Goal: Communication & Community: Answer question/provide support

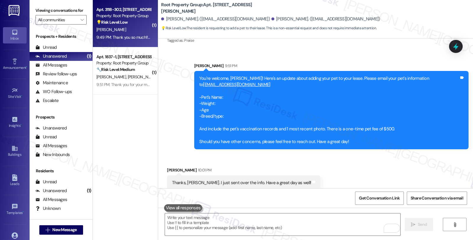
scroll to position [578, 0]
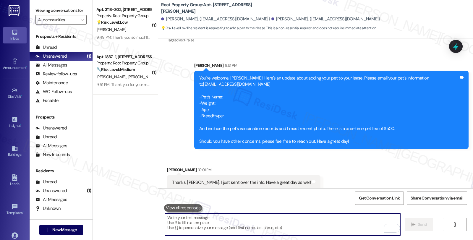
click at [228, 222] on textarea "To enrich screen reader interactions, please activate Accessibility in Grammarl…" at bounding box center [282, 224] width 235 height 22
click at [228, 220] on textarea "To enrich screen reader interactions, please activate Accessibility in Grammarl…" at bounding box center [282, 224] width 235 height 22
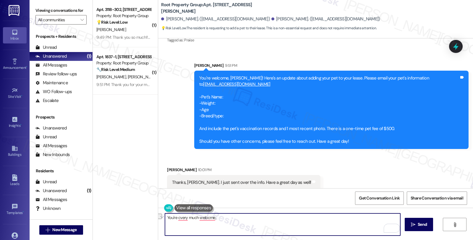
drag, startPoint x: 225, startPoint y: 216, endPoint x: 159, endPoint y: 216, distance: 66.8
click at [159, 216] on div "You're cvery much welocme,  Send " at bounding box center [315, 230] width 315 height 44
type textarea "Anytime 😊"
click at [417, 222] on span "Send" at bounding box center [421, 224] width 9 height 6
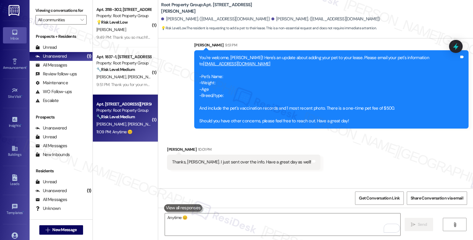
scroll to position [620, 0]
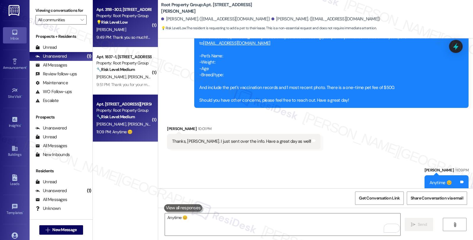
click at [120, 17] on div "Property: Root Property Group" at bounding box center [123, 16] width 55 height 6
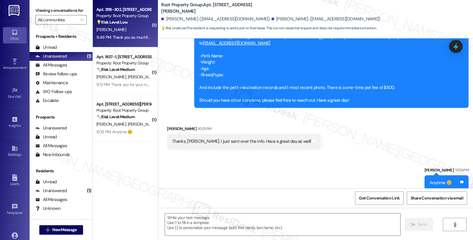
type textarea "Fetching suggested responses. Please feel free to read through the conversation…"
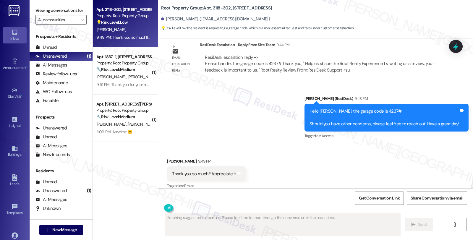
scroll to position [422, 0]
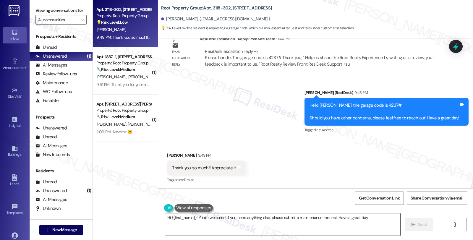
click at [165, 214] on textarea "Hi {{first_name}}! You're welcome! If you need anything else, please submit a m…" at bounding box center [282, 224] width 235 height 22
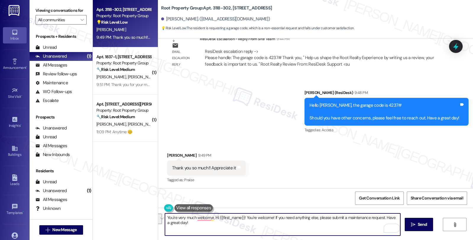
drag, startPoint x: 150, startPoint y: 207, endPoint x: 118, endPoint y: 197, distance: 34.1
click at [118, 197] on div "Apt. 3118-302, 3118 N Greenview Property: Root Property Group 💡 Risk Level: Low…" at bounding box center [283, 120] width 380 height 240
click at [210, 220] on textarea "You're very much welcom,e, Hi {{first_name}}! You're welcome! If you need anyth…" at bounding box center [282, 224] width 235 height 22
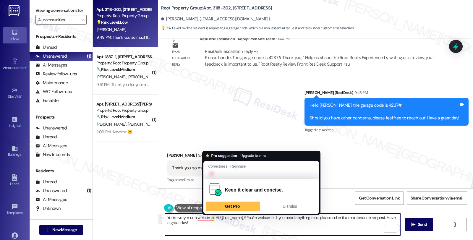
drag, startPoint x: 206, startPoint y: 218, endPoint x: 212, endPoint y: 232, distance: 15.4
click at [212, 232] on textarea "You're very much welcom,e, Hi {{first_name}}! You're welcome! If you need anyth…" at bounding box center [282, 224] width 235 height 22
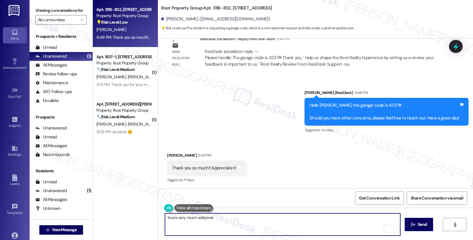
type textarea "You're very much welcome 😊"
click at [232, 220] on textarea "You're very much welcome 😊" at bounding box center [282, 224] width 235 height 22
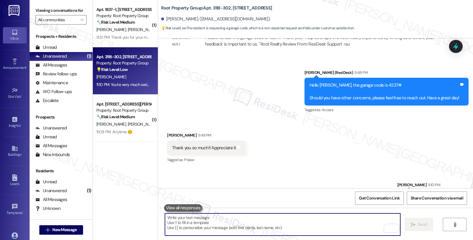
scroll to position [463, 0]
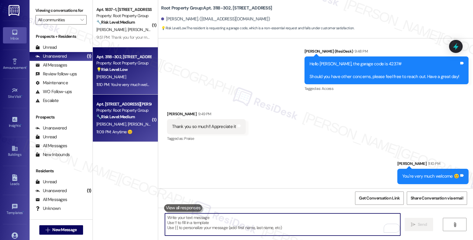
click at [128, 126] on span "[PERSON_NAME]" at bounding box center [143, 123] width 30 height 5
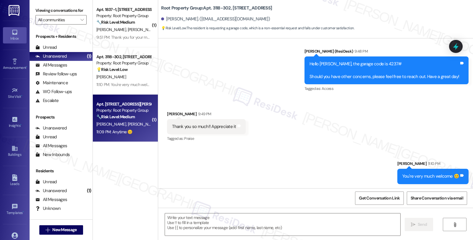
type textarea "Fetching suggested responses. Please feel free to read through the conversation…"
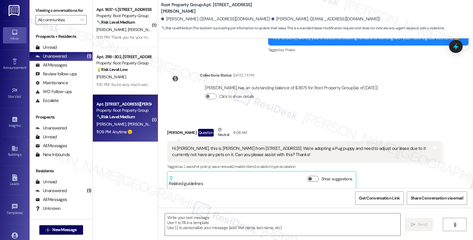
type textarea "Fetching suggested responses. Please feel free to read through the conversation…"
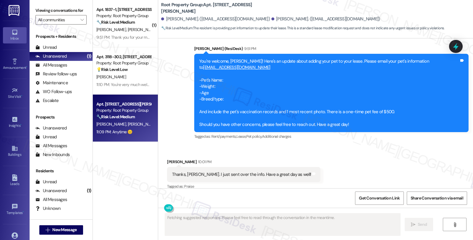
scroll to position [646, 0]
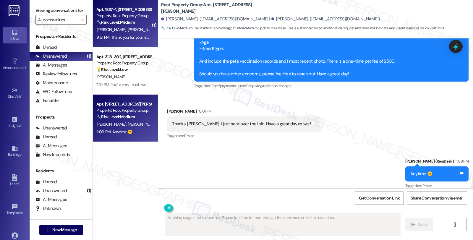
click at [129, 12] on div "Apt. 1837-1, [STREET_ADDRESS][PERSON_NAME]" at bounding box center [123, 9] width 55 height 6
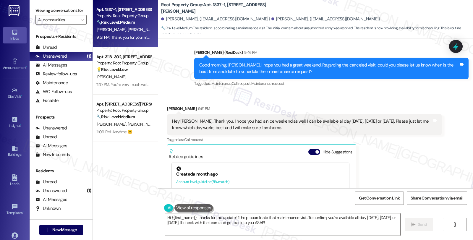
scroll to position [3951, 0]
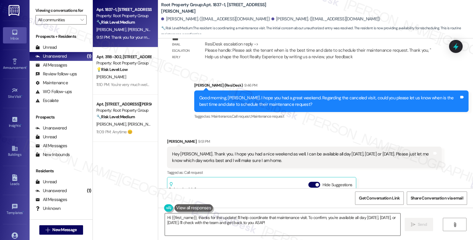
click at [165, 217] on textarea "Hi {{first_name}}, thanks for the update! I'll help coordinate that maintenance…" at bounding box center [282, 224] width 235 height 22
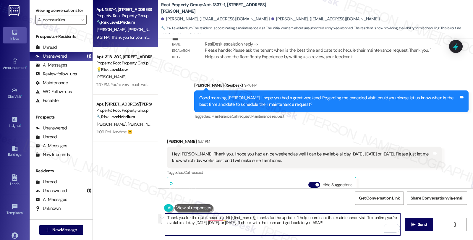
drag, startPoint x: 190, startPoint y: 219, endPoint x: 390, endPoint y: 254, distance: 202.8
click at [390, 240] on html "Inbox Go to Inbox Announcement • Send A Text Announcement Site Visit • Go to Si…" at bounding box center [236, 120] width 473 height 240
drag, startPoint x: 173, startPoint y: 219, endPoint x: 409, endPoint y: 255, distance: 239.5
click at [409, 240] on html "Inbox Go to Inbox Announcement • Send A Text Announcement Site Visit • Go to Si…" at bounding box center [236, 120] width 473 height 240
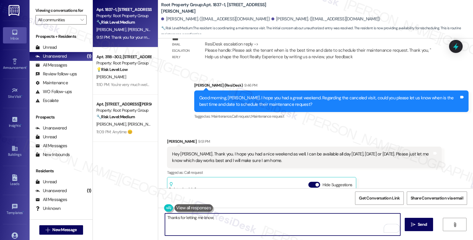
click at [167, 138] on div "Nolan Bell 9:51 PM" at bounding box center [304, 142] width 274 height 8
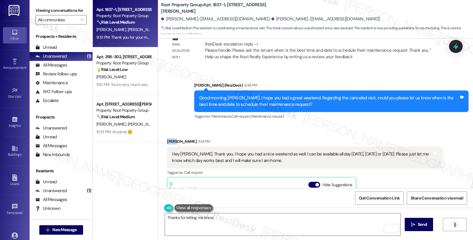
drag, startPoint x: 167, startPoint y: 108, endPoint x: 176, endPoint y: 119, distance: 14.3
click at [168, 138] on div "Nolan Bell 9:51 PM" at bounding box center [304, 142] width 274 height 8
copy div "Nolan"
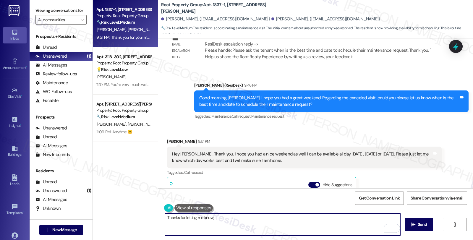
click at [220, 217] on textarea "Thanks for letting me know," at bounding box center [282, 224] width 235 height 22
paste textarea "Nolan"
click at [276, 219] on textarea "Thanks for letting me know, Nolan. I'll share your available dates" at bounding box center [282, 224] width 235 height 22
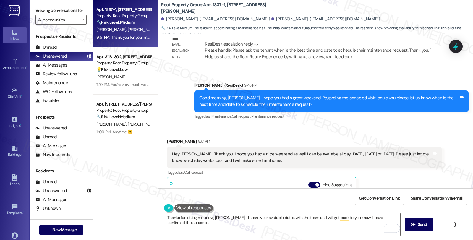
click at [199, 238] on div "Thanks for letting me know, Nolan. I'll share your available dates with the tea…" at bounding box center [315, 230] width 315 height 44
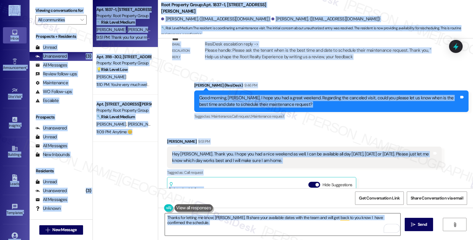
click at [200, 227] on textarea "Thanks for letting me know, Nolan. I'll share your available dates with the tea…" at bounding box center [282, 224] width 235 height 22
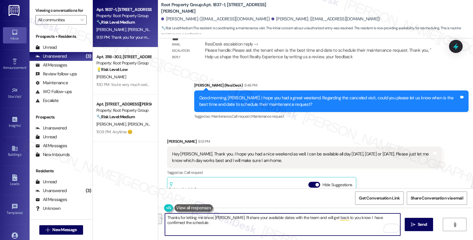
click at [250, 229] on textarea "Thanks for letting me know, Nolan. I'll share your available dates with the tea…" at bounding box center [282, 224] width 235 height 22
paste textarea "you for letting me know, Nolan. I’ll share your availability with the team and …"
type textarea "Thank you for letting me know, Nolan. I’ll share your availability with the tea…"
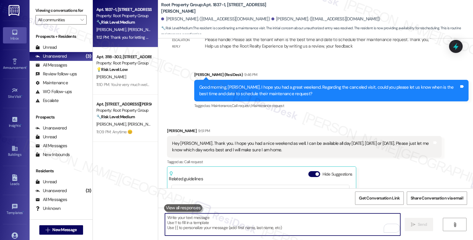
scroll to position [3961, 0]
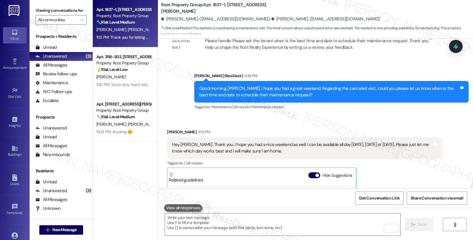
drag, startPoint x: 284, startPoint y: 118, endPoint x: 167, endPoint y: 112, distance: 117.7
click at [167, 137] on div "Hey Sarah. Thank you. I hope you had a nice weekend as well. I can be available…" at bounding box center [304, 148] width 274 height 22
copy div "Hey Sarah. Thank you. I hope you had a nice weekend as well. I can be available…"
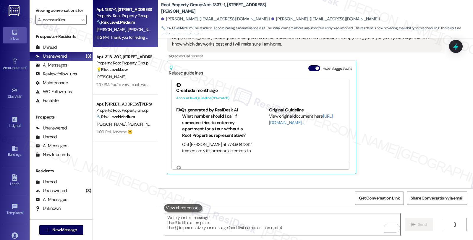
scroll to position [4124, 0]
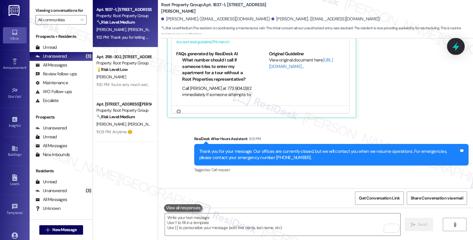
click at [456, 48] on icon at bounding box center [455, 46] width 7 height 9
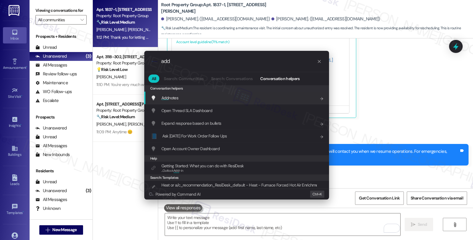
type input "add"
click at [172, 99] on span "Add notes" at bounding box center [169, 97] width 17 height 5
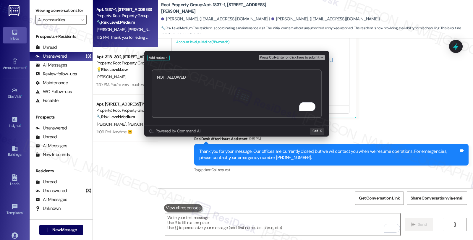
drag, startPoint x: 163, startPoint y: 74, endPoint x: 125, endPoint y: 74, distance: 38.7
click at [125, 74] on div "Add notes Press Ctrl+Enter or click here to submit NOT_ALLOWED Submit Powered b…" at bounding box center [236, 120] width 473 height 240
paste textarea "https://www.theresidesk.com/text/insights-conversations/1427035/share-conversat…"
type textarea "https://www.theresidesk.com/text/insights-conversations/1427035/share-conversat…"
click at [417, 139] on div "Add notes Press Ctrl+Enter or click here to submit https://www.theresidesk.com/…" at bounding box center [236, 120] width 473 height 240
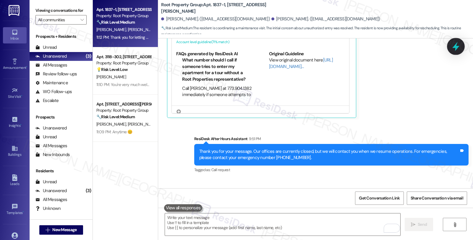
click at [457, 46] on icon at bounding box center [456, 46] width 10 height 10
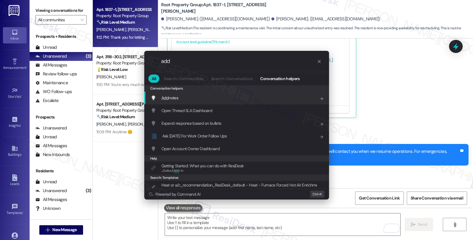
type input "add"
click at [154, 98] on icon "List of options" at bounding box center [154, 97] width 4 height 5
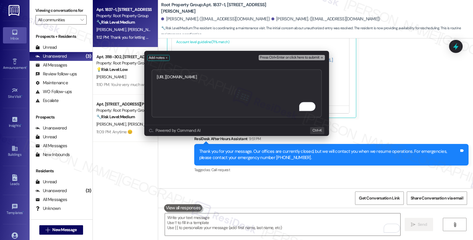
type textarea "https://residesk.slack.com/archives/C0951TF2A4R/p1756134870707529?thread_ts=175…"
click at [297, 58] on span "Press Ctrl+Enter or click here to submit" at bounding box center [289, 58] width 59 height 4
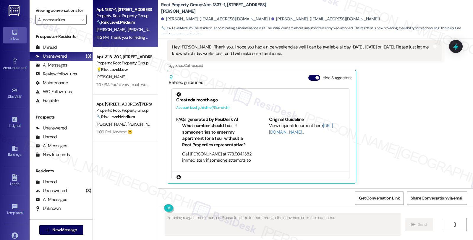
scroll to position [4026, 0]
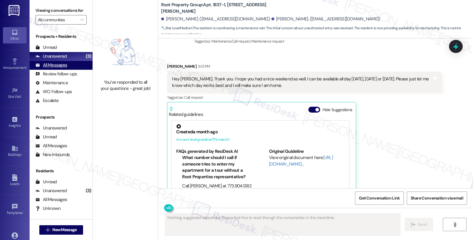
click at [60, 68] on div "All Messages" at bounding box center [51, 65] width 32 height 6
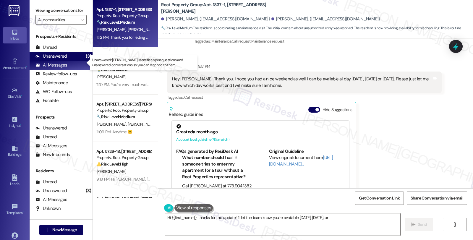
click at [63, 59] on div "Unanswered" at bounding box center [50, 56] width 31 height 6
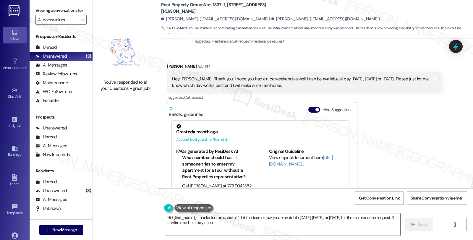
type textarea "Hi {{first_name}}, thanks for the update! I'll let the team know you're availab…"
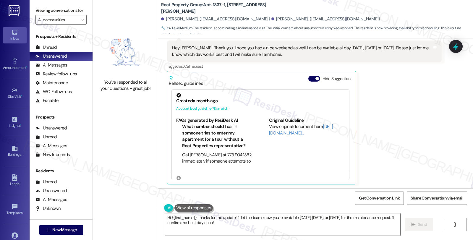
scroll to position [4158, 0]
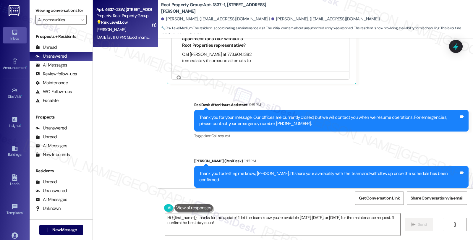
click at [123, 28] on div "[PERSON_NAME]" at bounding box center [124, 29] width 56 height 7
type textarea "Fetching suggested responses. Please feel free to read through the conversation…"
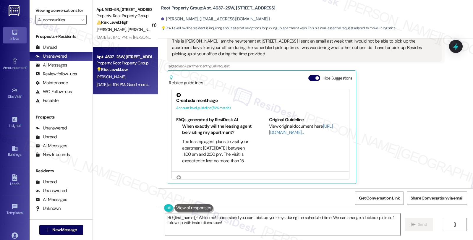
scroll to position [0, 0]
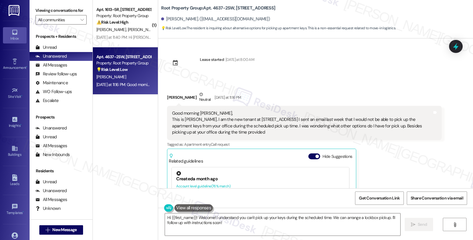
click at [387, 156] on div "[PERSON_NAME] Neutral [DATE] at 11:16 PM Good morning [PERSON_NAME], This is [P…" at bounding box center [304, 176] width 274 height 171
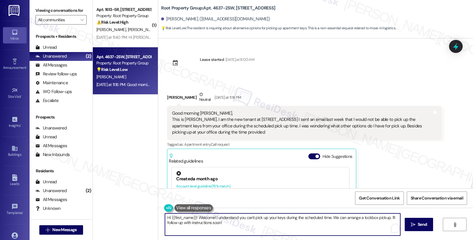
drag, startPoint x: 329, startPoint y: 216, endPoint x: 334, endPoint y: 225, distance: 10.7
click at [334, 225] on textarea "Hi {{first_name}}! Welcome! I understand you can't pick up your keys during the…" at bounding box center [282, 224] width 235 height 22
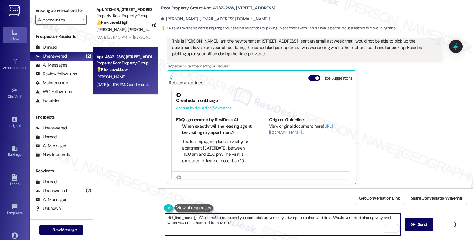
click at [251, 223] on textarea "Hi {{first_name}}! Welcome! I understand you can't pick up your keys during the…" at bounding box center [282, 224] width 235 height 22
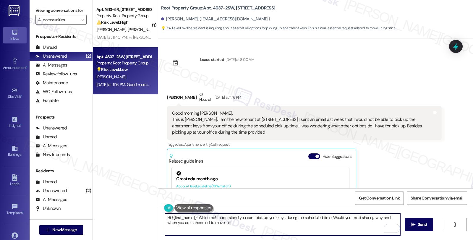
scroll to position [78, 0]
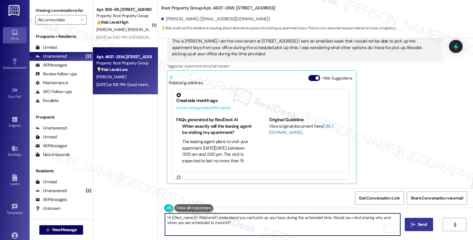
type textarea "Hi {{first_name}}! Welcome! I understand you can't pick up your keys during the…"
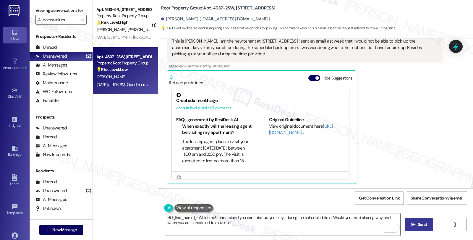
click at [419, 223] on span "Send" at bounding box center [421, 224] width 9 height 6
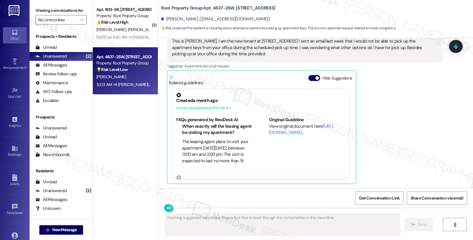
scroll to position [126, 0]
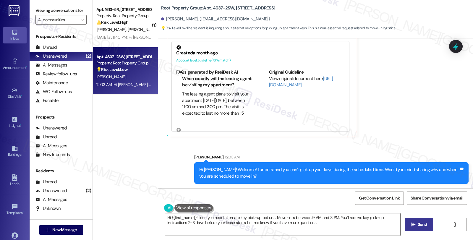
type textarea "Hi {{first_name}}! I see you need alternate key pick-up options. Move-in is bet…"
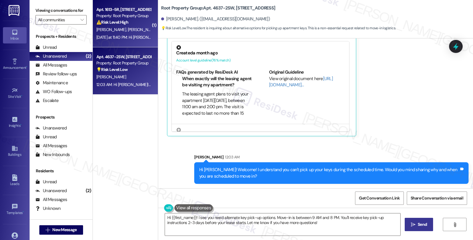
click at [129, 25] on div "⚠️ Risk Level: High The resident reports that lights are not working in multipl…" at bounding box center [123, 22] width 55 height 6
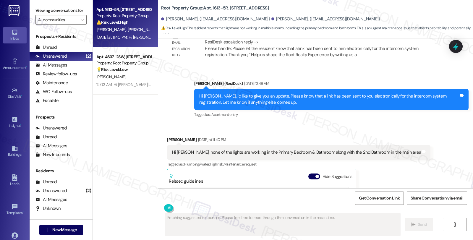
scroll to position [1321, 0]
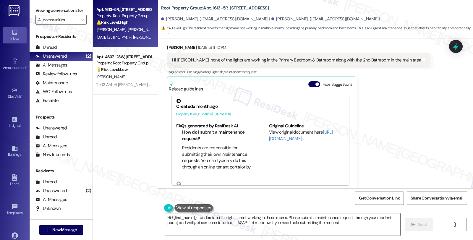
type textarea "Hi {{first_name}}, I understand the lights aren't working in those rooms. Pleas…"
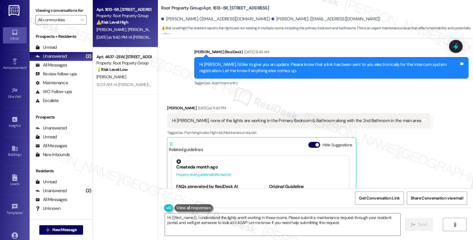
scroll to position [1256, 0]
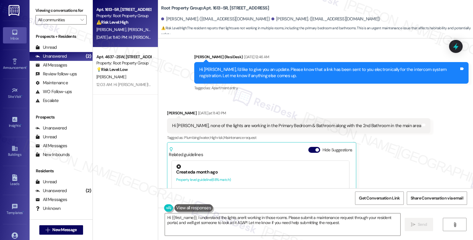
click at [422, 120] on div "Received via SMS Jack Parnello Yesterday at 11:40 PM Hi Sarah, none of the ligh…" at bounding box center [315, 178] width 315 height 163
drag, startPoint x: 175, startPoint y: 119, endPoint x: 246, endPoint y: 120, distance: 71.5
click at [182, 123] on div "Hi [PERSON_NAME], none of the lights are working in the Primary Bedroom & Bathr…" at bounding box center [296, 126] width 249 height 6
click at [247, 123] on div "Hi [PERSON_NAME], none of the lights are working in the Primary Bedroom & Bathr…" at bounding box center [296, 126] width 249 height 6
drag, startPoint x: 245, startPoint y: 17, endPoint x: 268, endPoint y: 17, distance: 23.1
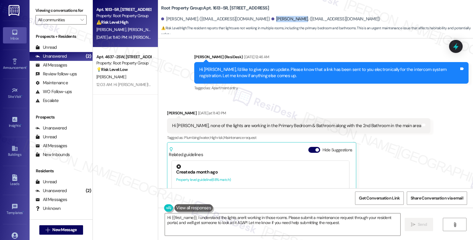
click at [271, 17] on div "[PERSON_NAME]. ([EMAIL_ADDRESS][DOMAIN_NAME])" at bounding box center [325, 19] width 109 height 6
copy div "[PERSON_NAME]"
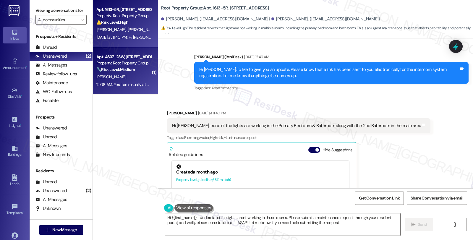
click at [137, 69] on div "🔧 Risk Level: Medium The resident is inquiring about alternative key pick-up op…" at bounding box center [123, 69] width 55 height 6
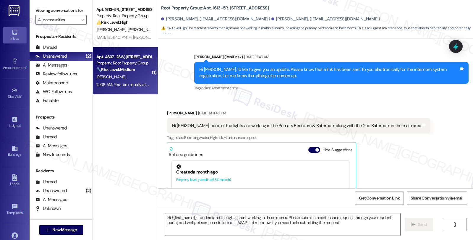
type textarea "Fetching suggested responses. Please feel free to read through the conversation…"
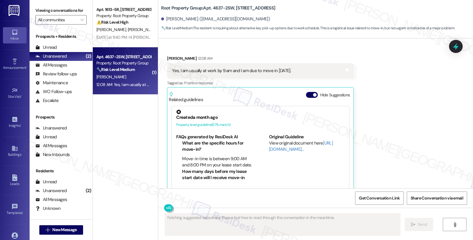
scroll to position [194, 0]
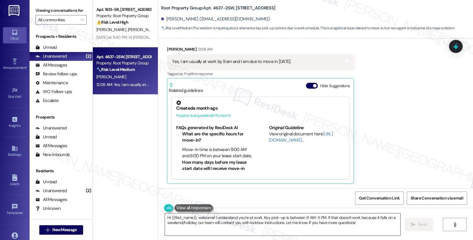
click at [165, 217] on textarea "Hi {{first_name}}, welcome! I understand you're at work. Key pick-up is between…" at bounding box center [282, 224] width 235 height 22
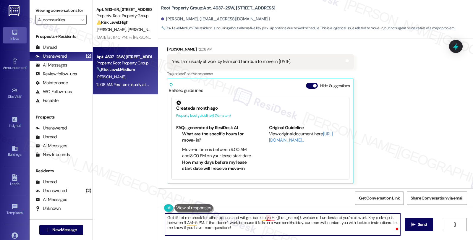
click at [266, 217] on textarea "Got it! Let me check for other options and will get back to yo Hi {{first_name}…" at bounding box center [282, 224] width 235 height 22
drag, startPoint x: 278, startPoint y: 219, endPoint x: 293, endPoint y: 230, distance: 18.4
click at [293, 230] on textarea "Got it! Let me check for other options and will get back to you once i have mor…" at bounding box center [282, 224] width 235 height 22
type textarea "Got it! Let me check for other options and will get back to you once we have an…"
click at [305, 218] on textarea "Got it! Let me check for other options and will get back to you once we have an…" at bounding box center [282, 224] width 235 height 22
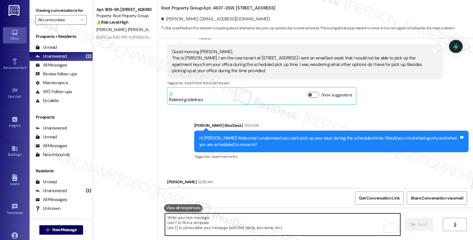
scroll to position [39, 0]
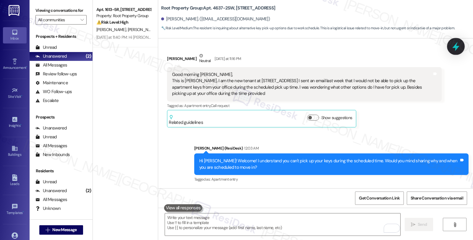
click at [453, 47] on icon at bounding box center [455, 46] width 7 height 9
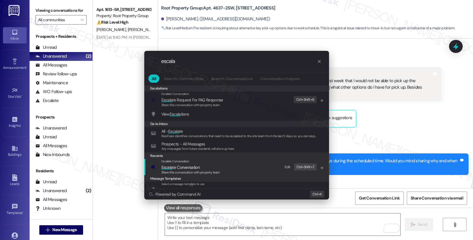
type input "escala"
click at [172, 168] on span "Escala te Conversation" at bounding box center [180, 167] width 38 height 5
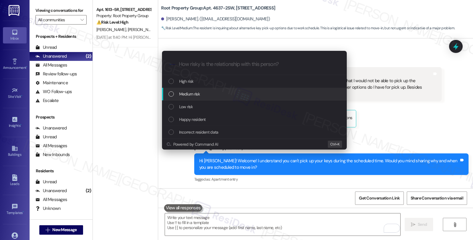
click at [184, 93] on span "Medium risk" at bounding box center [189, 94] width 21 height 6
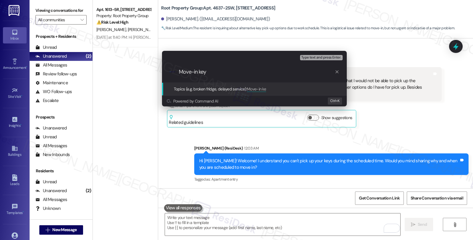
type input "Move-in keys"
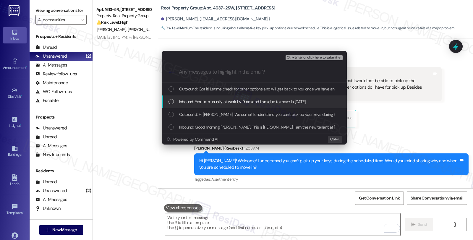
click at [189, 101] on span "Inbound: Yes, I am usually at work by 9 am and I am due to move in today." at bounding box center [242, 101] width 127 height 6
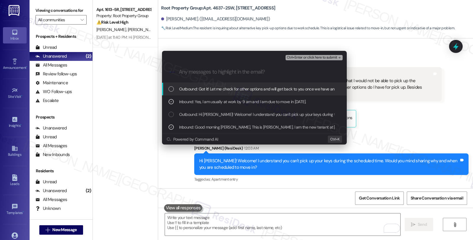
click at [300, 58] on span "Ctrl+Enter or click here to submit" at bounding box center [312, 58] width 51 height 4
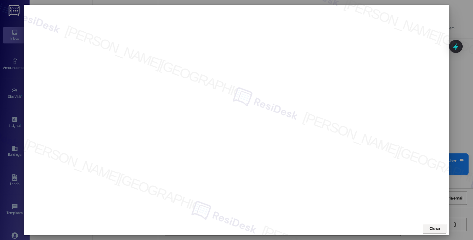
click at [433, 228] on span "Close" at bounding box center [434, 228] width 10 height 6
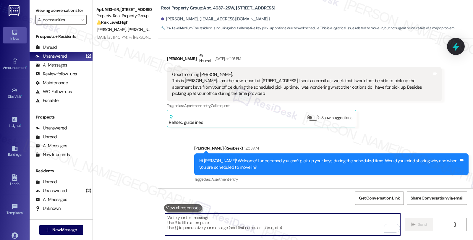
click at [456, 50] on icon at bounding box center [456, 46] width 10 height 10
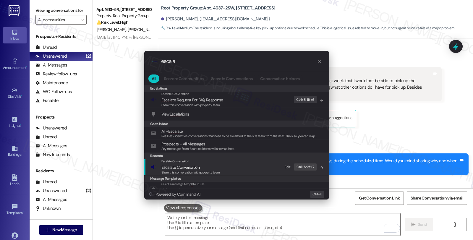
type input "escala"
click at [213, 163] on div "Escalate Conversation" at bounding box center [190, 161] width 58 height 5
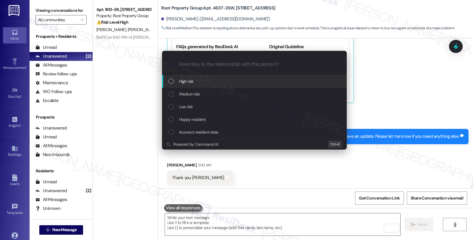
click at [211, 93] on div "Medium risk" at bounding box center [254, 94] width 173 height 6
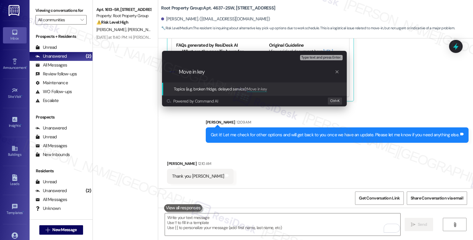
type input "Move in keys"
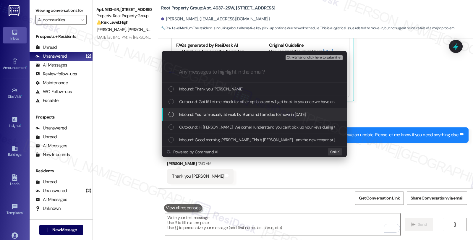
click at [209, 113] on span "Inbound: Yes, I am usually at work by 9 am and I am due to move in today." at bounding box center [242, 114] width 127 height 6
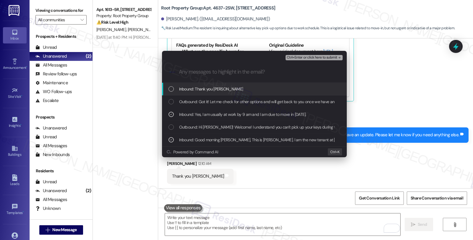
click at [320, 59] on span "Ctrl+Enter or click here to submit" at bounding box center [312, 58] width 51 height 4
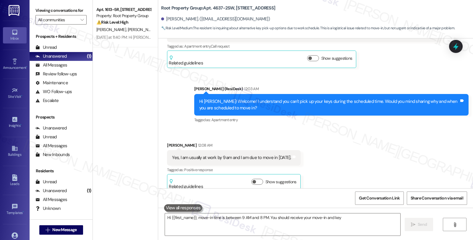
scroll to position [206, 0]
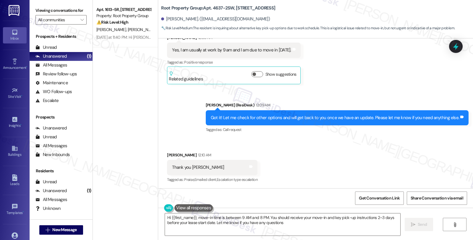
type textarea "Hi {{first_name}}, move-in time is between 9 AM and 8 PM. You should receive yo…"
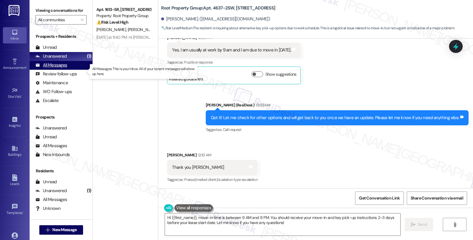
click at [55, 68] on div "All Messages" at bounding box center [51, 65] width 32 height 6
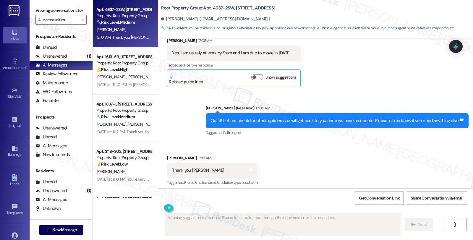
scroll to position [188, 0]
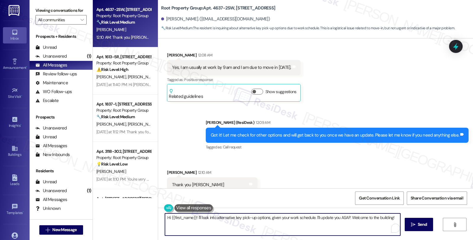
drag, startPoint x: 267, startPoint y: 219, endPoint x: 398, endPoint y: 223, distance: 131.3
click at [398, 223] on textarea "Hi {{first_name}}! I'll look into alternative key pick-up options, given your w…" at bounding box center [282, 224] width 235 height 22
type textarea "You're welcome 😊"
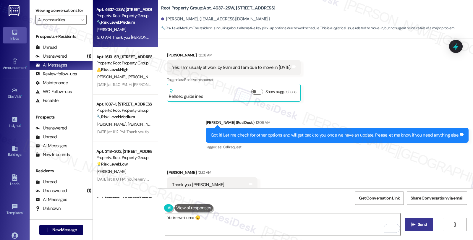
click at [421, 225] on span "Send" at bounding box center [421, 224] width 9 height 6
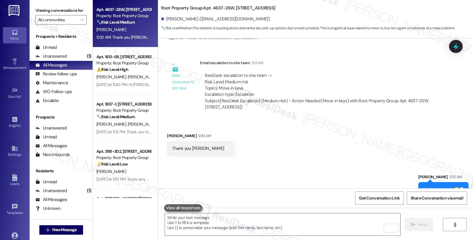
scroll to position [361, 0]
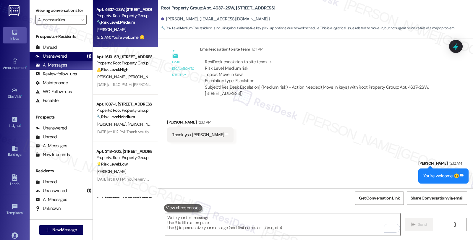
click at [55, 59] on div "Unanswered" at bounding box center [50, 56] width 31 height 6
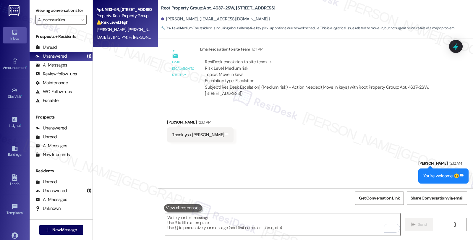
click at [125, 22] on strong "⚠️ Risk Level: High" at bounding box center [112, 21] width 32 height 5
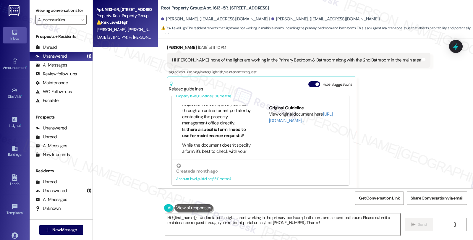
scroll to position [98, 0]
click at [167, 44] on div "Jack Parnello Yesterday at 11:40 PM" at bounding box center [298, 48] width 263 height 8
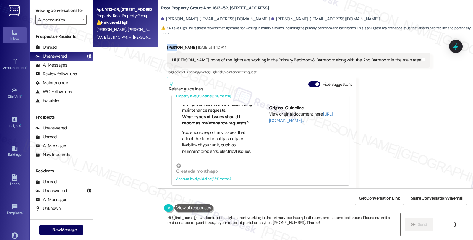
click at [167, 44] on div "Jack Parnello Yesterday at 11:40 PM" at bounding box center [298, 48] width 263 height 8
copy div "Jack"
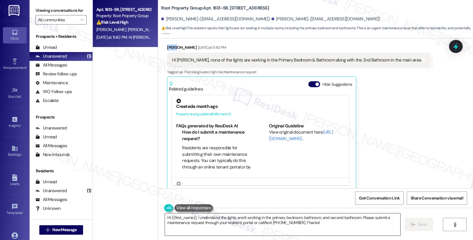
copy div "Jack"
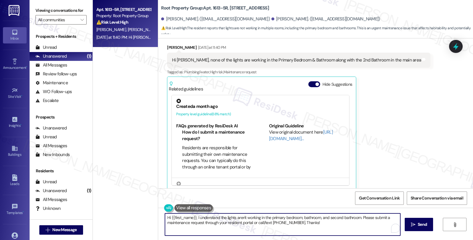
drag, startPoint x: 167, startPoint y: 217, endPoint x: 192, endPoint y: 217, distance: 24.8
click at [192, 217] on textarea "Hi {{first_name}}, I understand the lights aren't working in the primary bedroo…" at bounding box center [282, 224] width 235 height 22
paste textarea "Jack"
type textarea "Hi Jack, I understand the lights aren't working in the primary bedroom, bathroo…"
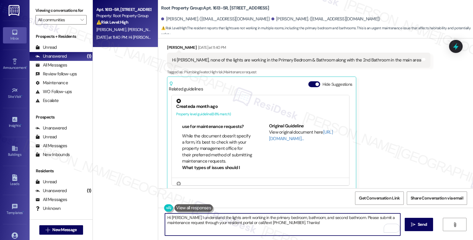
scroll to position [98, 0]
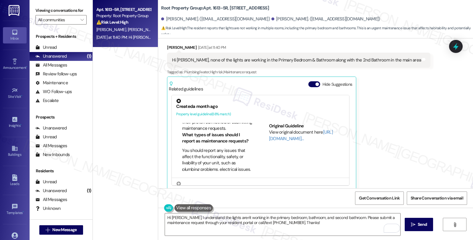
drag, startPoint x: 247, startPoint y: 126, endPoint x: 247, endPoint y: 131, distance: 5.3
click at [247, 131] on div "FAQs generated by ResiDesk AI How do I submit a maintenance request? Residents …" at bounding box center [214, 147] width 76 height 48
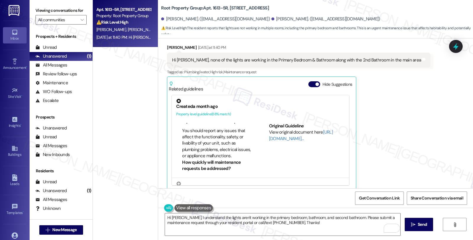
scroll to position [131, 0]
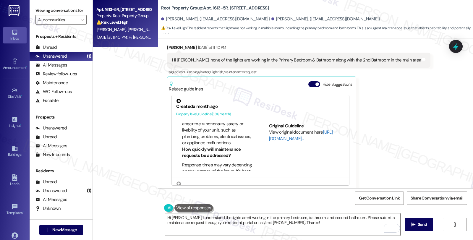
click at [276, 130] on link "[URL][DOMAIN_NAME]…" at bounding box center [301, 135] width 64 height 12
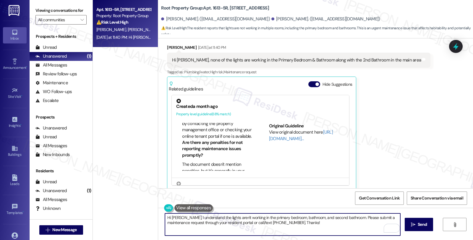
click at [176, 218] on textarea "Hi Jack, I understand the lights aren't working in the primary bedroom, bathroo…" at bounding box center [282, 224] width 235 height 22
click at [382, 217] on textarea "Hi Jack, thanks for reaching out. I understand the lights aren't working in the…" at bounding box center [282, 224] width 235 height 22
click at [180, 222] on textarea "Hi Jack, thanks for reaching out. I understand the lights aren't working in the…" at bounding box center [282, 224] width 235 height 22
click at [231, 222] on textarea "Hi Jack, thanks for reaching out. I understand the lights aren't working in the…" at bounding box center [282, 224] width 235 height 22
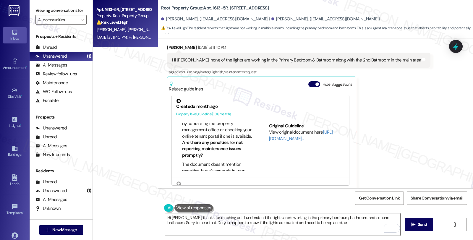
drag, startPoint x: 419, startPoint y: 149, endPoint x: 403, endPoint y: 196, distance: 49.4
click at [419, 149] on div "Received via SMS [PERSON_NAME] [DATE] at 11:40 PM Hi [PERSON_NAME], none of the…" at bounding box center [315, 112] width 315 height 163
click at [321, 224] on textarea "Hi Jack, thanks for reaching out. I understand the lights aren't working in the…" at bounding box center [282, 224] width 235 height 22
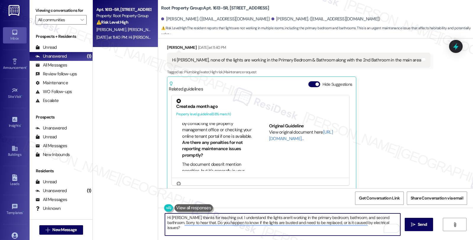
click at [368, 223] on textarea "Hi Jack, thanks for reaching out. I understand the lights aren't working in the…" at bounding box center [282, 224] width 235 height 22
type textarea "Hi Jack, thanks for reaching out. I understand the lights aren't working in the…"
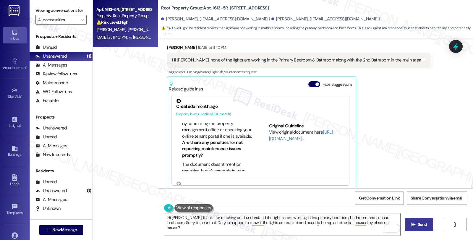
click at [416, 222] on span "Send" at bounding box center [422, 224] width 12 height 6
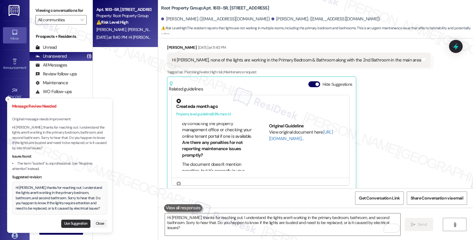
click at [76, 222] on button "Use Suggestion" at bounding box center [75, 224] width 29 height 8
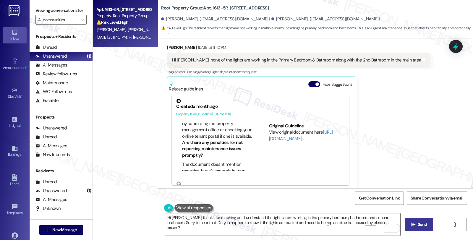
click at [416, 225] on span "Send" at bounding box center [422, 224] width 12 height 6
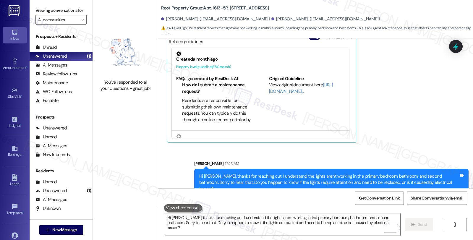
scroll to position [1410, 0]
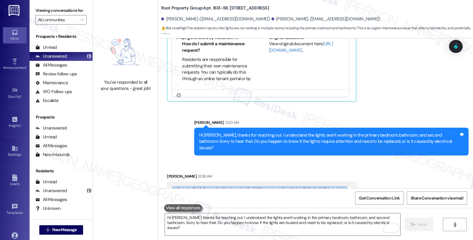
drag, startPoint x: 168, startPoint y: 173, endPoint x: 353, endPoint y: 180, distance: 185.6
click at [353, 180] on div "Received via SMS Jack Parnello 12:36 AM makes me think its an electric issue bc…" at bounding box center [315, 180] width 315 height 41
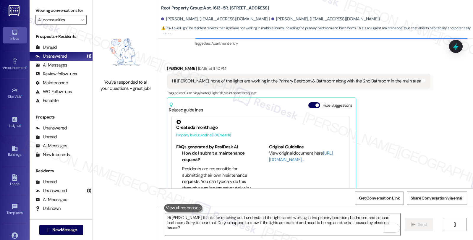
scroll to position [1278, 0]
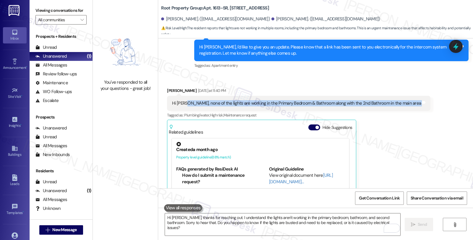
drag, startPoint x: 199, startPoint y: 98, endPoint x: 427, endPoint y: 98, distance: 227.5
click at [427, 98] on div "Received via SMS [PERSON_NAME] [DATE] at 11:40 PM Hi [PERSON_NAME], none of the…" at bounding box center [315, 155] width 315 height 163
copy div ", none of the lights are working in the Primary Bedroom & Bathroom along with t…"
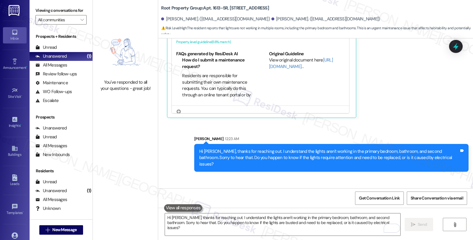
scroll to position [1410, 0]
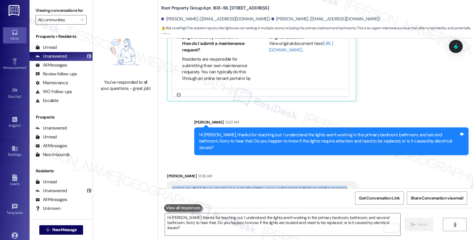
drag, startPoint x: 166, startPoint y: 178, endPoint x: 391, endPoint y: 178, distance: 225.1
click at [391, 178] on div "Received via SMS Jack Parnello 12:36 AM makes me think its an electric issue bc…" at bounding box center [315, 180] width 315 height 41
copy div "makes me think its an electric issue bc the lights were working last night but …"
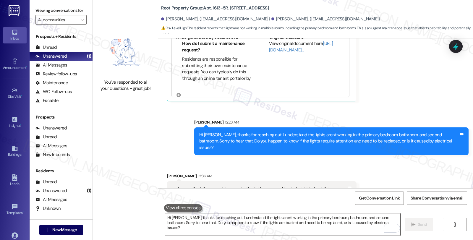
click at [242, 226] on textarea "Hi Jack, thanks for reaching out. I understand the lights aren't working in the…" at bounding box center [282, 224] width 235 height 22
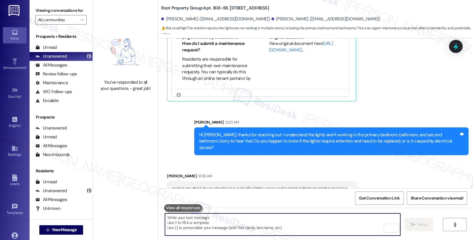
paste textarea "Are any outlets in those areas also not working, or is it just the ceiling and …"
type textarea "Are any outlets in those areas also not working, or is it just the ceiling and …"
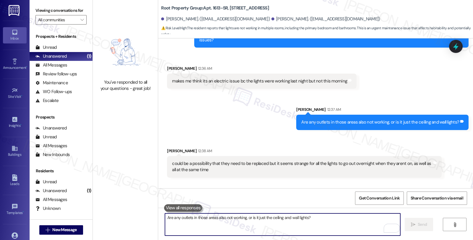
scroll to position [1540, 0]
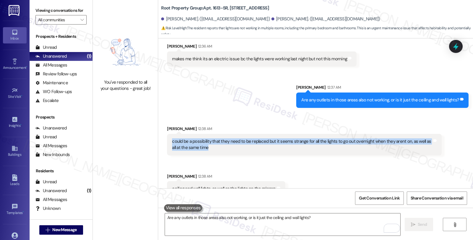
copy div "could be a possibility that they need to be replaced but it seems strange for a…"
drag, startPoint x: 199, startPoint y: 128, endPoint x: 238, endPoint y: 160, distance: 51.0
click at [227, 135] on div "could be a possibility that they need to be replaced but it seems strange for a…" at bounding box center [304, 145] width 274 height 22
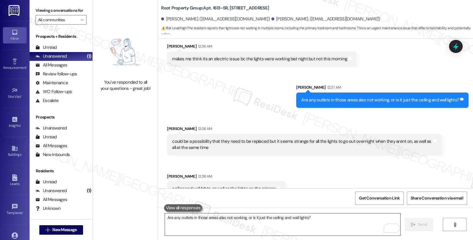
click at [250, 223] on textarea "Are any outlets in those areas also not working, or is it just the ceiling and …" at bounding box center [282, 224] width 235 height 22
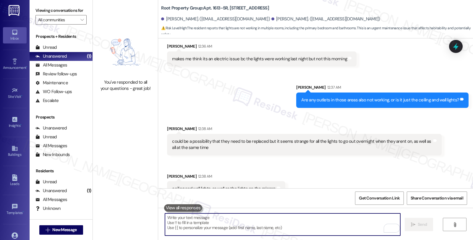
paste textarea "Have you noticed if any other areas in the home (like the kitchen or living roo…"
type textarea "Have you noticed if any other areas in the home (like the kitchen or living roo…"
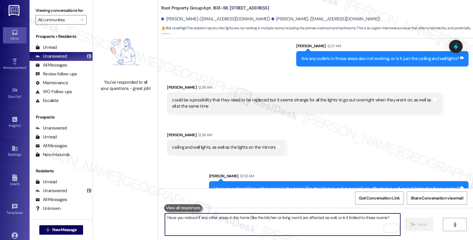
scroll to position [1622, 0]
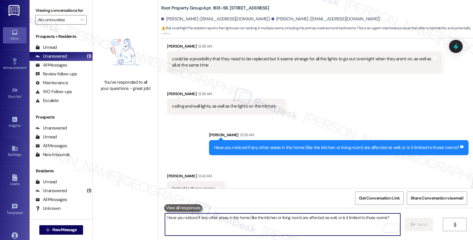
click at [233, 217] on textarea "Have you noticed if any other areas in the home (like the kitchen or living roo…" at bounding box center [282, 224] width 235 height 22
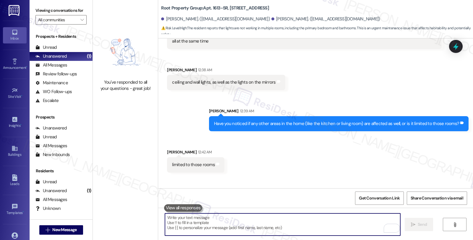
scroll to position [1663, 0]
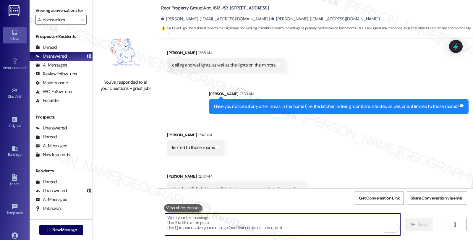
click at [211, 217] on textarea "To enrich screen reader interactions, please activate Accessibility in Grammarl…" at bounding box center [282, 224] width 235 height 22
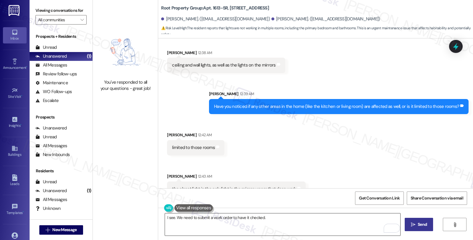
click at [292, 221] on textarea "I see. We need to submit a work order to have it checked." at bounding box center [282, 224] width 235 height 22
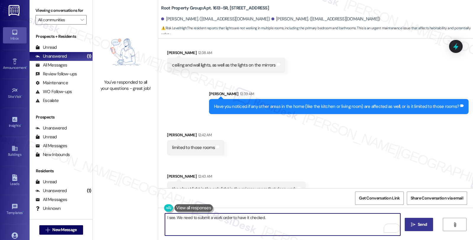
click at [266, 216] on textarea "I see. We need to submit a work order to have it checked." at bounding box center [282, 224] width 235 height 22
paste textarea "AppFolio needs residents to submit work orders directly so maintenance gets not…"
click at [291, 224] on textarea "I see. We need to submit a work order to have it checked. AppFolio needs reside…" at bounding box center [282, 224] width 235 height 22
paste textarea "I'll text you exactly what to copy/paste and where to click. Sound good?"
type textarea "I see. We need to submit a work order to have it checked. AppFolio needs reside…"
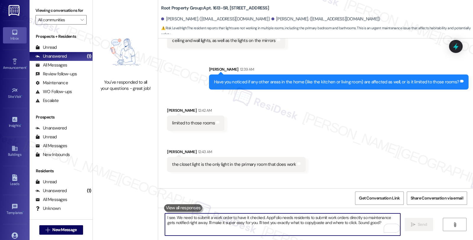
scroll to position [1711, 0]
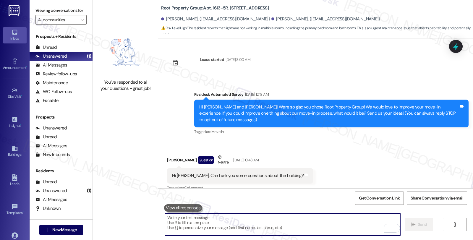
scroll to position [1752, 0]
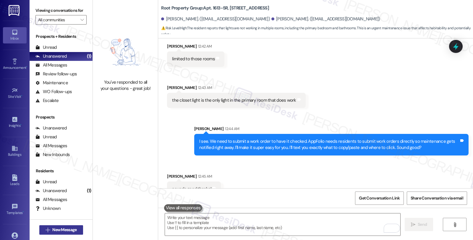
click at [64, 228] on span "New Message" at bounding box center [64, 230] width 24 height 6
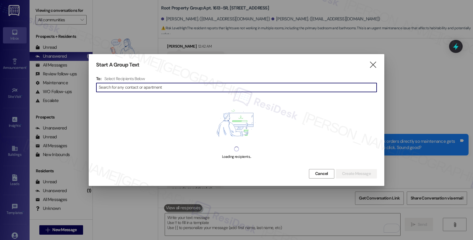
click at [431, 76] on div at bounding box center [236, 120] width 473 height 240
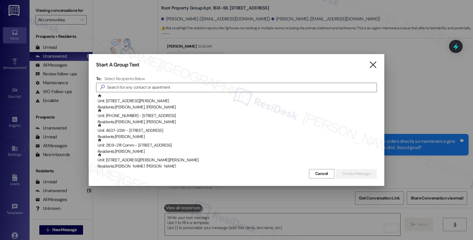
click at [373, 62] on icon "" at bounding box center [373, 65] width 8 height 6
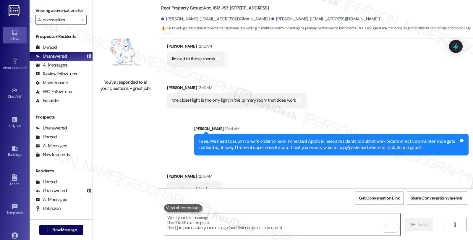
click at [230, 226] on textarea "To enrich screen reader interactions, please activate Accessibility in Grammarl…" at bounding box center [282, 224] width 235 height 22
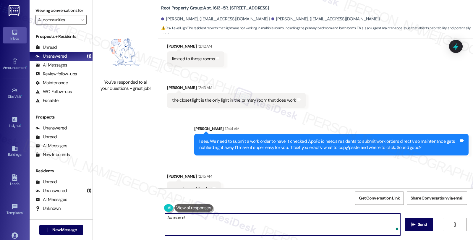
paste textarea "Got it! Kindly log in to the AppFolio portal and click on New Service Request. …"
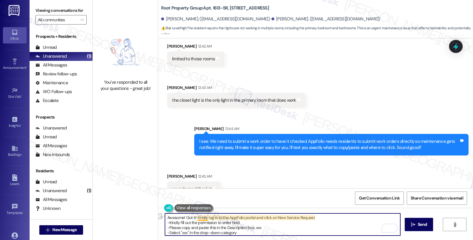
drag, startPoint x: 181, startPoint y: 219, endPoint x: 194, endPoint y: 217, distance: 12.3
click at [194, 217] on textarea "Awesome! Got it! Kindly log in to the AppFolio portal and click on New Service …" at bounding box center [282, 224] width 235 height 22
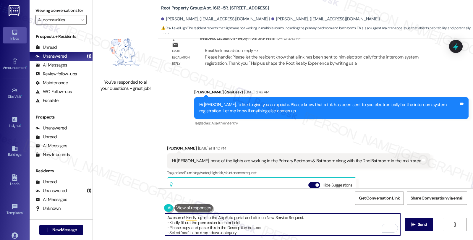
scroll to position [1259, 0]
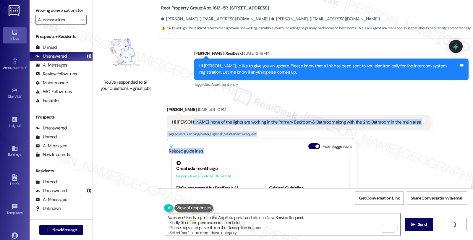
drag, startPoint x: 184, startPoint y: 116, endPoint x: 372, endPoint y: 142, distance: 189.7
click at [372, 142] on div "Jack Parnello Yesterday at 11:40 PM Hi Sarah, none of the lights are working in…" at bounding box center [298, 179] width 263 height 146
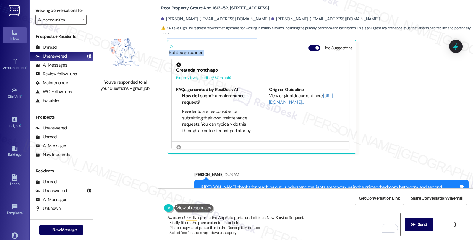
scroll to position [1325, 0]
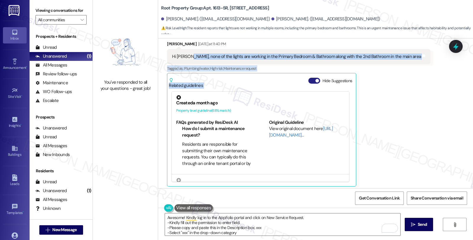
click at [308, 78] on button "Hide Suggestions" at bounding box center [314, 81] width 12 height 6
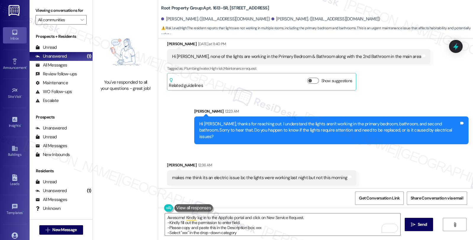
click at [412, 79] on div "Received via SMS Jack Parnello Yesterday at 11:40 PM Hi Sarah, none of the ligh…" at bounding box center [315, 60] width 315 height 67
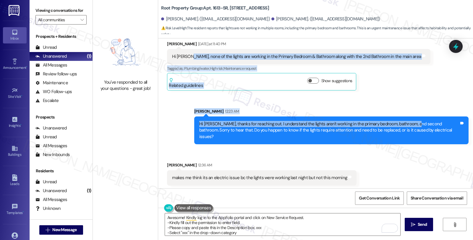
drag, startPoint x: 213, startPoint y: 54, endPoint x: 409, endPoint y: 113, distance: 204.4
click at [409, 113] on div "Lease started Aug 05, 2025 at 8:00 AM Survey, sent via SMS Residesk Automated S…" at bounding box center [315, 113] width 315 height 150
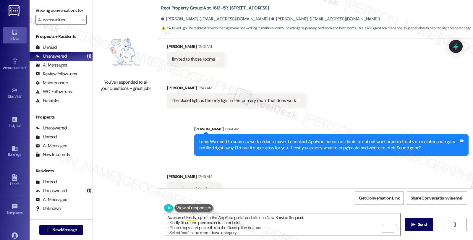
scroll to position [1656, 0]
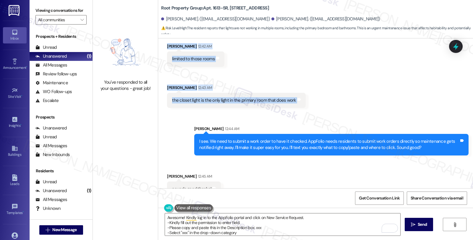
click at [340, 97] on div "Received via SMS Jack Parnello 12:42 AM limited to those rooms Tags and notes R…" at bounding box center [315, 71] width 315 height 82
copy div "none of the lights are working in the Primary Bedroom & Bathroom along with the…"
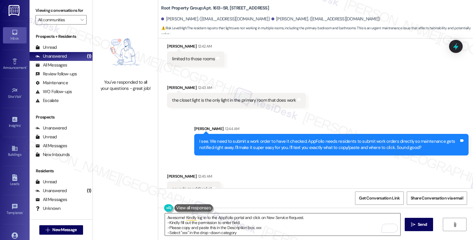
click at [253, 228] on textarea "Awesome! Kindly log in to the AppFolio portal and click on New Service Request.…" at bounding box center [282, 224] width 235 height 22
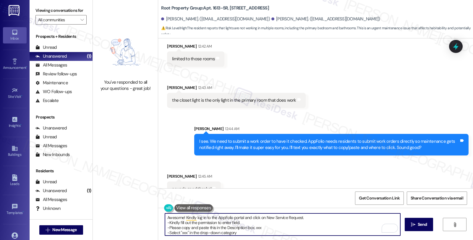
click at [253, 228] on textarea "Awesome! Kindly log in to the AppFolio portal and click on New Service Request.…" at bounding box center [282, 224] width 235 height 22
paste textarea "None of the lights are functioning in the primary bedroom, primary bathroom, an…"
click at [180, 216] on textarea "Awesome! Kindly log in to the AppFolio portal and click on New Service Request.…" at bounding box center [282, 224] width 235 height 22
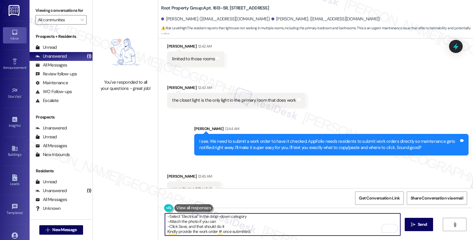
scroll to position [0, 0]
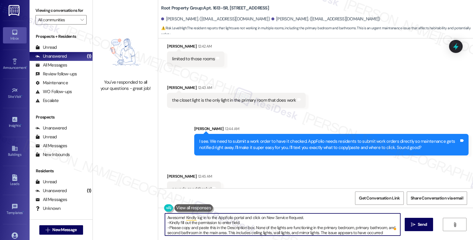
drag, startPoint x: 262, startPoint y: 224, endPoint x: 266, endPoint y: 229, distance: 7.0
click at [263, 224] on textarea "Awesome! Kindly log in to the AppFolio portal and click on New Service Request.…" at bounding box center [282, 224] width 235 height 22
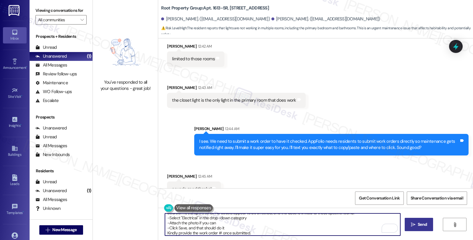
type textarea "Awesome! Kindly log in to the AppFolio portal and click on New Service Request.…"
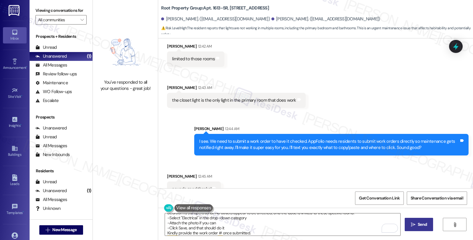
click at [418, 222] on span "Send" at bounding box center [421, 224] width 9 height 6
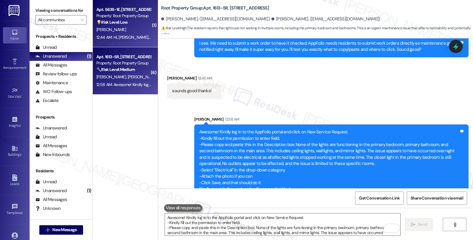
click at [134, 13] on div "Property: Root Property Group" at bounding box center [123, 16] width 55 height 6
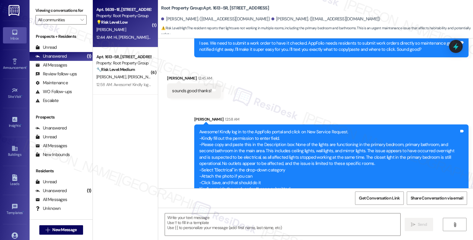
type textarea "Fetching suggested responses. Please feel free to read through the conversation…"
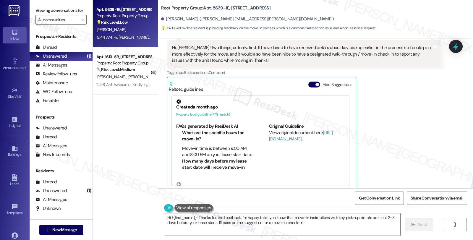
type textarea "Hi {{first_name}}! Thanks for the feedback. I'm happy to let you know that move…"
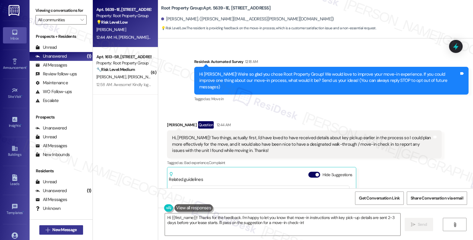
click at [70, 227] on span "New Message" at bounding box center [64, 230] width 24 height 6
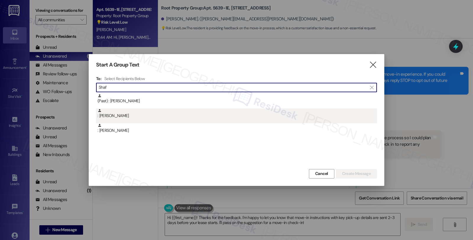
type input "Shaf"
click at [140, 118] on div ": Robert Shaf" at bounding box center [236, 113] width 279 height 10
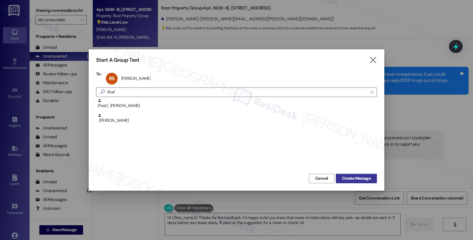
click at [359, 180] on span "Create Message" at bounding box center [356, 178] width 29 height 6
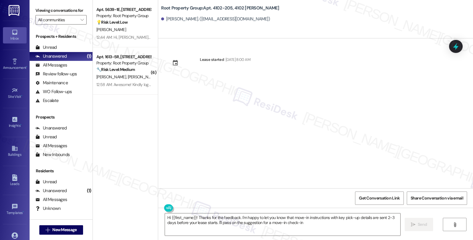
type textarea "Hi {{first_name}}! Thanks for the feedback. I'm happy to let you know that move…"
click at [253, 228] on textarea "Hi {{first_name}}! Thanks for the feedback. I'm happy to let you know that move…" at bounding box center [282, 224] width 235 height 22
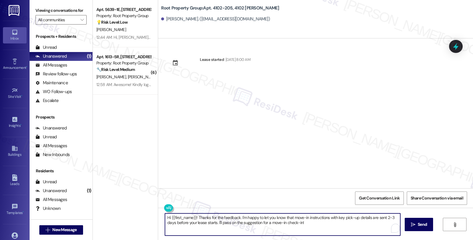
paste textarea "We’re so excited you’ve chosen {{property}} as your future home! I’m Sarah from…"
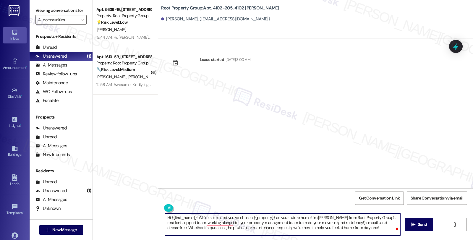
click at [303, 225] on textarea "Hi {{first_name}}! We’re so excited you’ve chosen {{property}} as your future h…" at bounding box center [282, 224] width 235 height 22
click at [363, 229] on textarea "Hi {{first_name}}! We’re so excited you’ve chosen {{property}} as your future h…" at bounding box center [282, 224] width 235 height 22
type textarea "Hi {{first_name}}! We’re so excited you’ve chosen {{property}} as your future h…"
click at [414, 227] on span " Send" at bounding box center [418, 224] width 19 height 6
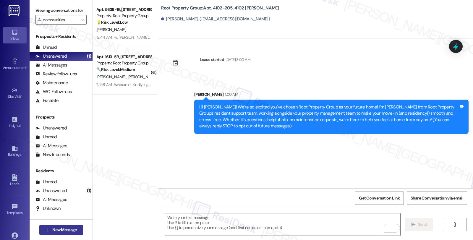
click at [52, 231] on span "New Message" at bounding box center [64, 230] width 24 height 6
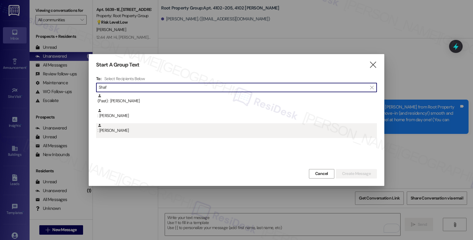
type input "Shaf"
click at [120, 131] on div ": Julia Shaf" at bounding box center [236, 128] width 279 height 10
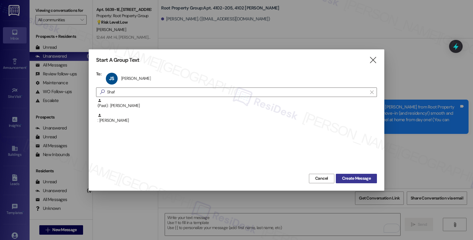
click at [352, 175] on span "Create Message" at bounding box center [356, 178] width 29 height 6
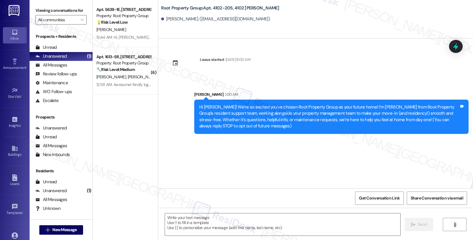
type textarea "Fetching suggested responses. Please feel free to read through the conversation…"
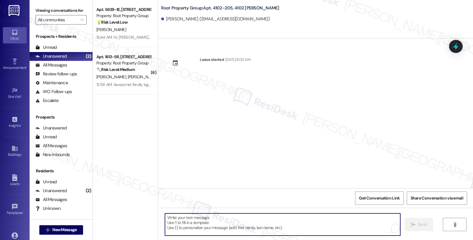
click at [247, 223] on textarea "To enrich screen reader interactions, please activate Accessibility in Grammarl…" at bounding box center [282, 224] width 235 height 22
paste textarea "Hi {{first_name}}! We’re so excited you’ve chosen {{property}} as your future h…"
type textarea "Hi {{first_name}}! We’re so excited you’ve chosen {{property}} as your future h…"
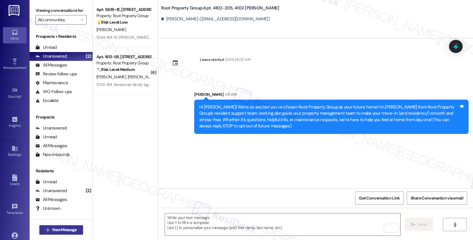
click at [76, 229] on button " New Message" at bounding box center [61, 229] width 44 height 9
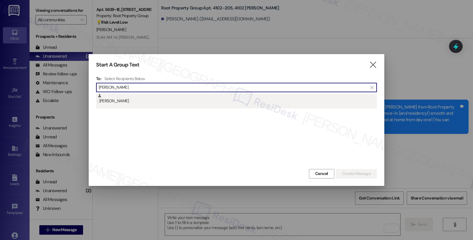
type input "Daugherity"
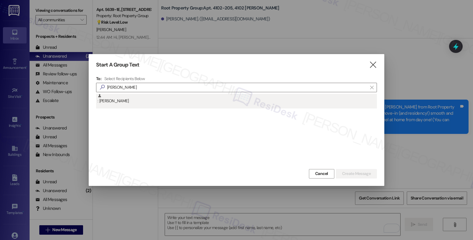
click at [147, 100] on div ": Logan Daugherity" at bounding box center [236, 99] width 279 height 10
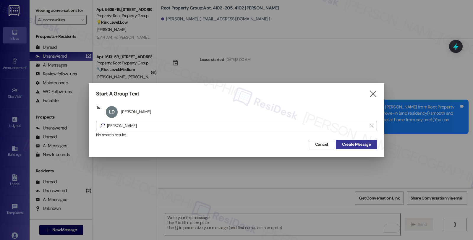
click at [359, 140] on button "Create Message" at bounding box center [356, 144] width 41 height 9
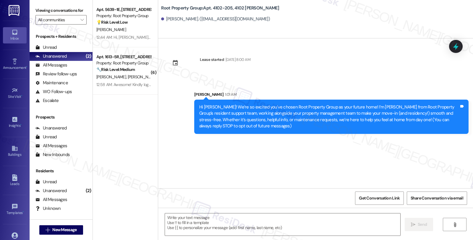
type textarea "Fetching suggested responses. Please feel free to read through the conversation…"
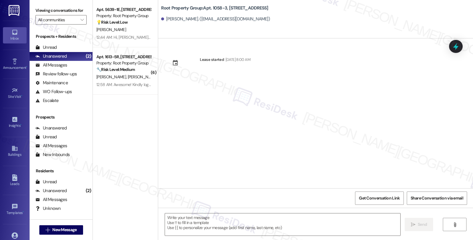
type textarea "Fetching suggested responses. Please feel free to read through the conversation…"
click at [253, 222] on textarea at bounding box center [282, 224] width 235 height 22
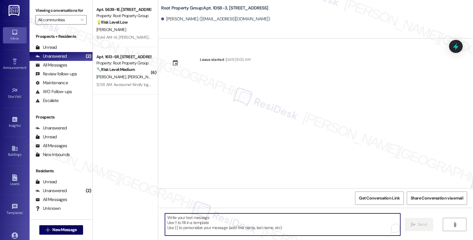
paste textarea "Hi {{first_name}}! We’re so excited you’ve chosen {{property}} as your future h…"
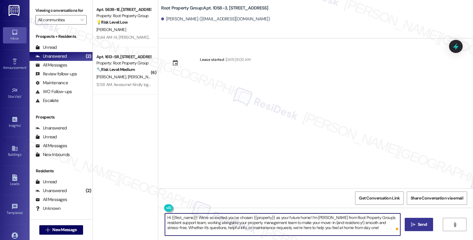
type textarea "Hi {{first_name}}! We’re so excited you’ve chosen {{property}} as your future h…"
click at [422, 226] on span "Send" at bounding box center [421, 224] width 9 height 6
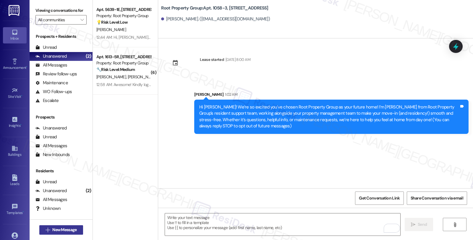
click at [63, 227] on span "New Message" at bounding box center [64, 230] width 24 height 6
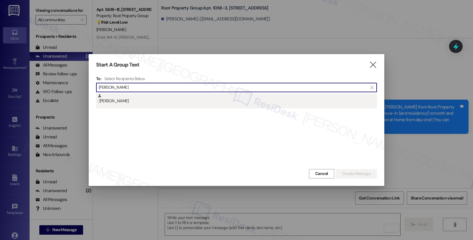
type input "Rozewicz"
click at [165, 101] on div ": Charles Rozewicz" at bounding box center [236, 99] width 279 height 10
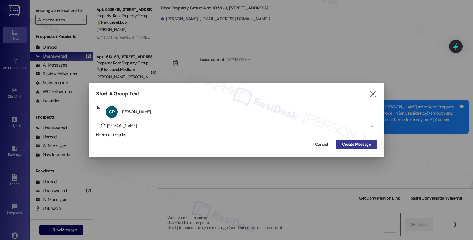
click at [353, 146] on span "Create Message" at bounding box center [356, 144] width 29 height 6
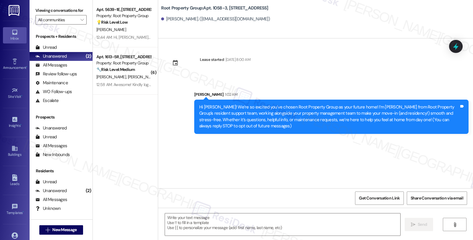
type textarea "Fetching suggested responses. Please feel free to read through the conversation…"
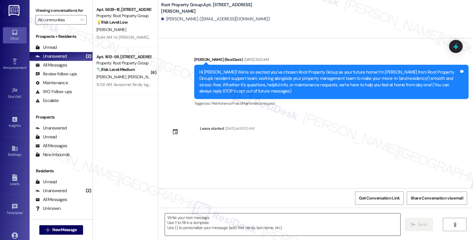
click at [265, 224] on textarea at bounding box center [282, 224] width 235 height 22
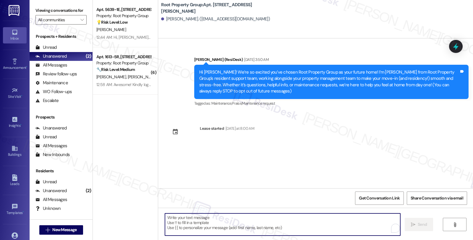
paste textarea "Hi {{first_name}}! Only one week to go until move-in at {{property}} — we can’t…"
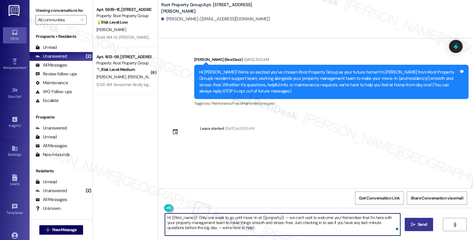
type textarea "Hi {{first_name}}! Only one week to go until move-in at {{property}} — we can’t…"
click at [416, 223] on span "Send" at bounding box center [422, 224] width 12 height 6
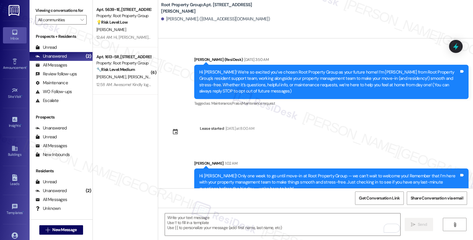
scroll to position [12, 0]
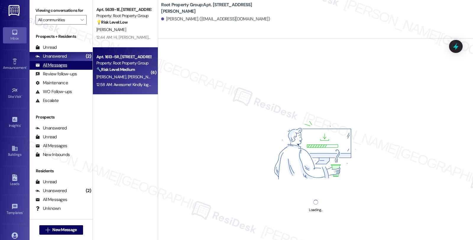
click at [67, 70] on div "All Messages (undefined)" at bounding box center [61, 65] width 63 height 9
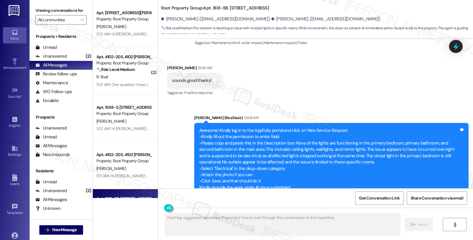
scroll to position [1863, 0]
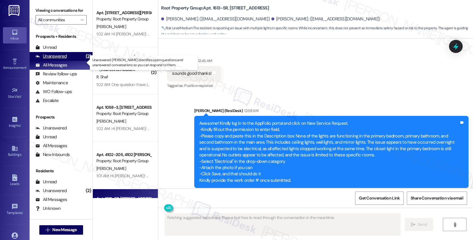
click at [59, 59] on div "Unanswered" at bounding box center [50, 56] width 31 height 6
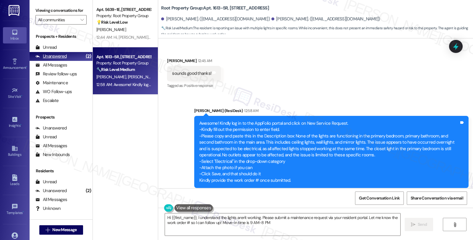
type textarea "Hi {{first_name}}, I understand the lights aren't working. Please submit a main…"
click at [60, 68] on div "All Messages" at bounding box center [51, 65] width 32 height 6
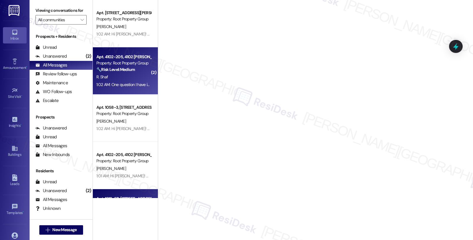
click at [129, 68] on strong "🔧 Risk Level: Medium" at bounding box center [115, 69] width 38 height 5
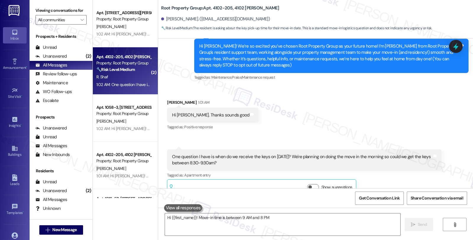
scroll to position [39, 0]
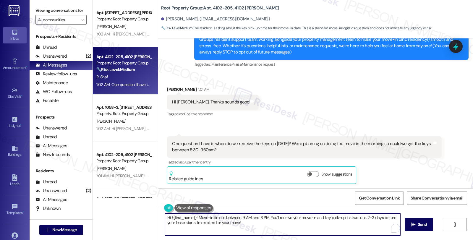
click at [297, 218] on textarea "Hi {{first_name}}! Move-in time is between 9 AM and 8 PM. You'll receive your m…" at bounding box center [282, 224] width 235 height 22
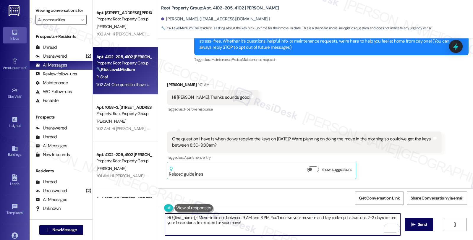
scroll to position [74, 0]
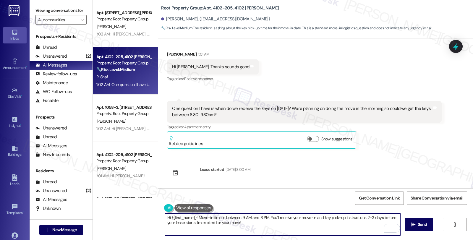
click at [165, 219] on textarea "Hi {{first_name}}! Move-in time is between 9 AM and 8 PM. You'll receive your m…" at bounding box center [282, 224] width 235 height 22
click at [170, 53] on div "[PERSON_NAME] 1:01 AM" at bounding box center [213, 55] width 92 height 8
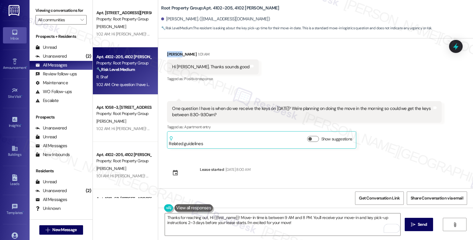
click at [170, 53] on div "[PERSON_NAME] 1:01 AM" at bounding box center [213, 55] width 92 height 8
copy div "[PERSON_NAME]"
click at [204, 216] on textarea "Thanks for reaching out, Hi {{first_name}}! Move-in time is between 9 AM and 8 …" at bounding box center [282, 224] width 235 height 22
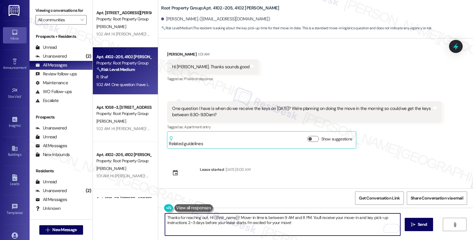
paste textarea "[PERSON_NAME]"
click at [282, 223] on textarea "Thanks for reaching out, [PERSON_NAME]! Move-in time is between 9 AM and 8 PM. …" at bounding box center [282, 224] width 235 height 22
drag, startPoint x: 214, startPoint y: 222, endPoint x: 338, endPoint y: 228, distance: 124.2
click at [338, 228] on textarea "Thanks for reaching out, [PERSON_NAME]! Move-in time is between 9 AM and 8 PM. …" at bounding box center [282, 224] width 235 height 22
type textarea "Thanks for reaching out, [PERSON_NAME]! Move-in time is between 9 AM and 8 PM. …"
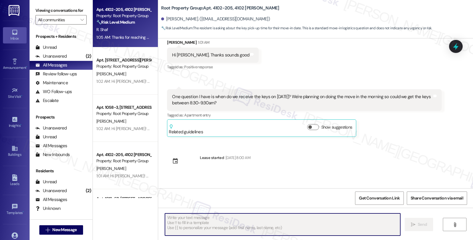
scroll to position [121, 0]
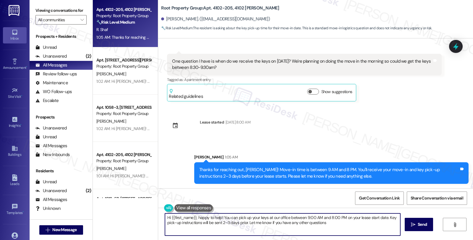
type textarea "Hi {{first_name}}, happy to help! You can pick up your keys at our office betwe…"
click at [383, 199] on span "Get Conversation Link" at bounding box center [379, 198] width 41 height 6
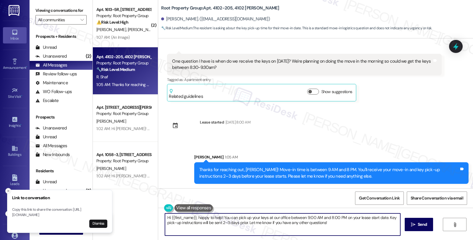
click at [10, 188] on button "Close toast" at bounding box center [8, 191] width 6 height 6
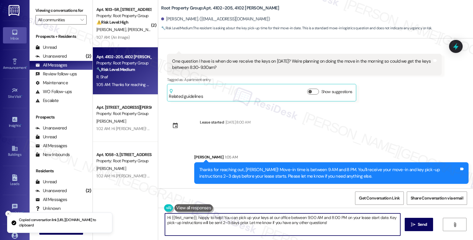
click at [6, 212] on icon "Close toast" at bounding box center [8, 214] width 4 height 4
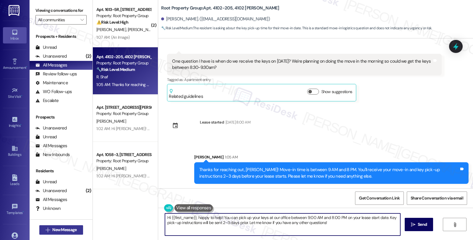
click at [64, 231] on span "New Message" at bounding box center [64, 230] width 24 height 6
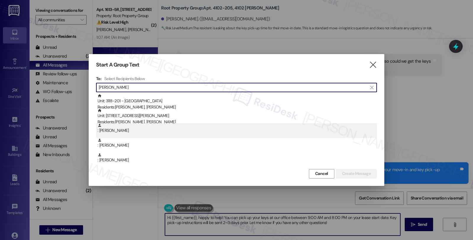
type input "O'Keefe"
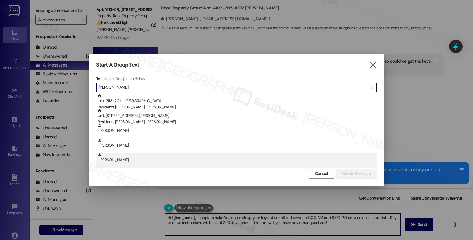
click at [130, 159] on div ": Allison O'Keefe" at bounding box center [236, 158] width 279 height 10
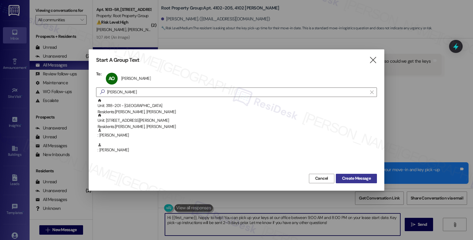
click at [361, 175] on span "Create Message" at bounding box center [356, 178] width 29 height 6
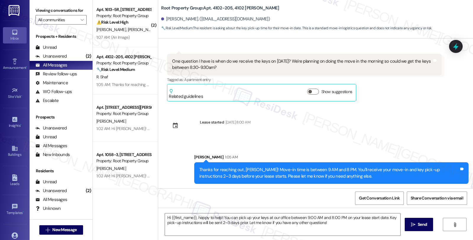
type textarea "Fetching suggested responses. Please feel free to read through the conversation…"
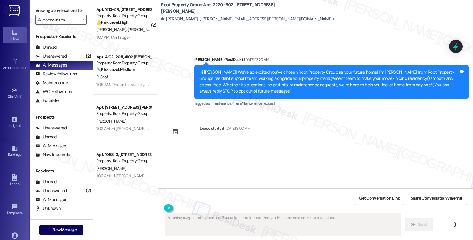
scroll to position [0, 0]
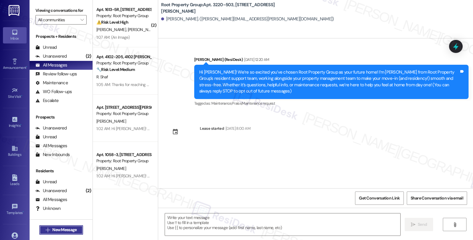
click at [68, 230] on button " New Message" at bounding box center [61, 229] width 44 height 9
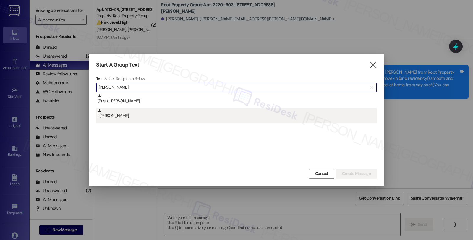
type input "Chambers"
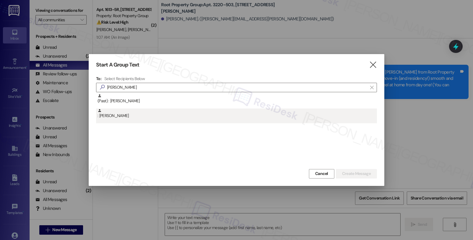
click at [143, 119] on div ": Jordan Chambers" at bounding box center [236, 115] width 281 height 15
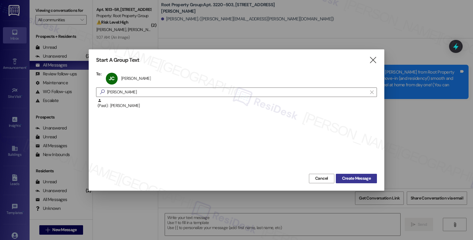
click at [356, 174] on button "Create Message" at bounding box center [356, 178] width 41 height 9
click at [356, 179] on span "Create Message" at bounding box center [356, 178] width 29 height 6
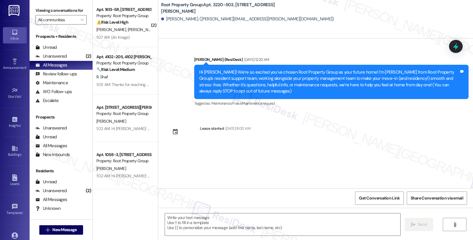
type textarea "Fetching suggested responses. Please feel free to read through the conversation…"
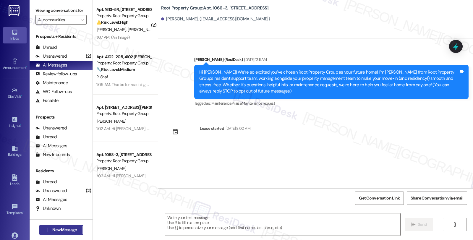
click at [51, 228] on button " New Message" at bounding box center [61, 229] width 44 height 9
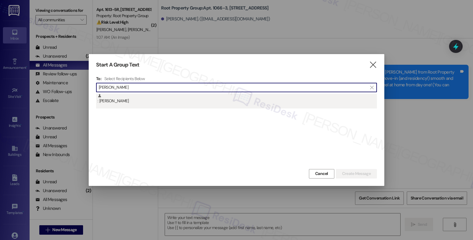
type input "Heffner"
click at [151, 97] on div ": Stephanie Heffner" at bounding box center [236, 99] width 279 height 10
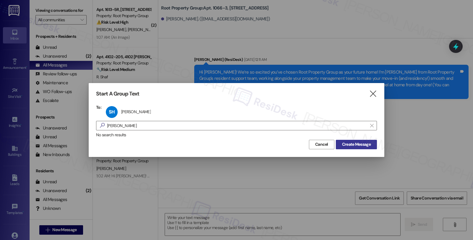
click at [350, 145] on span "Create Message" at bounding box center [356, 144] width 29 height 6
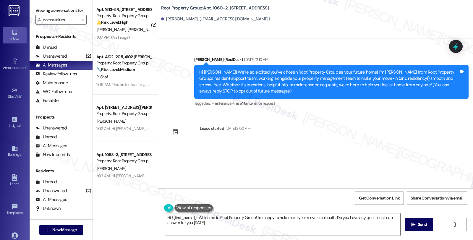
type textarea "Hi {{first_name}}! Welcome to Root Property Group! I'm happy to help make your …"
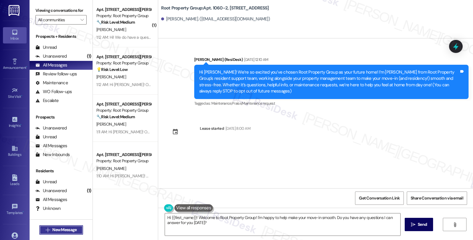
click at [72, 227] on button " New Message" at bounding box center [61, 229] width 44 height 9
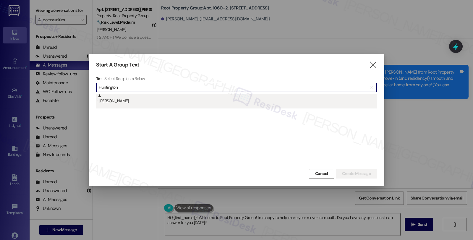
type input "Huntington"
click at [116, 103] on div ": Genevieve Huntington" at bounding box center [236, 99] width 279 height 10
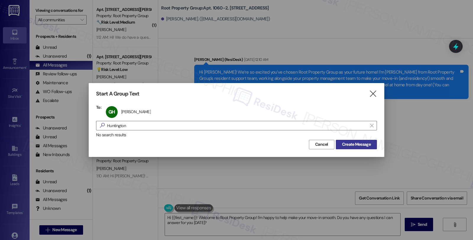
click at [351, 142] on span "Create Message" at bounding box center [356, 144] width 29 height 6
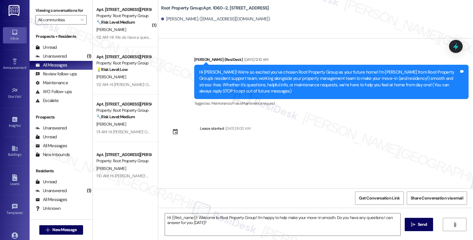
type textarea "Fetching suggested responses. Please feel free to read through the conversation…"
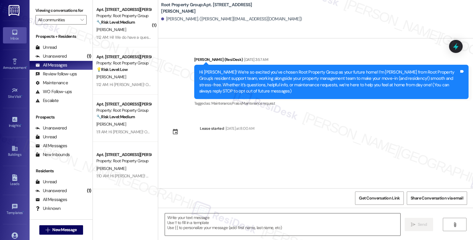
click at [246, 225] on textarea at bounding box center [282, 224] width 235 height 22
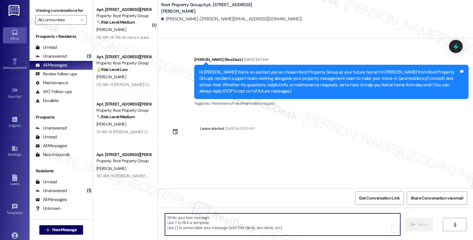
paste textarea "Hi {{first_name}}! Only one week to go until move-in at {{property}} — we can’t…"
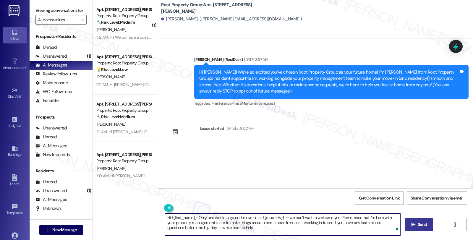
type textarea "Hi {{first_name}}! Only one week to go until move-in at {{property}} — we can’t…"
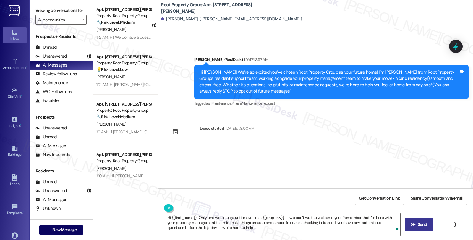
click at [424, 222] on span "Send" at bounding box center [421, 224] width 9 height 6
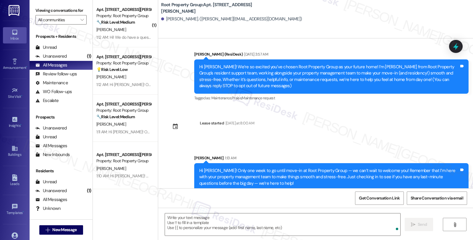
scroll to position [12, 0]
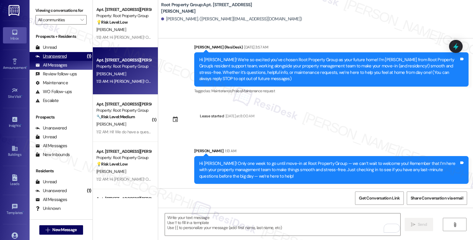
click at [62, 59] on div "Unanswered" at bounding box center [50, 56] width 31 height 6
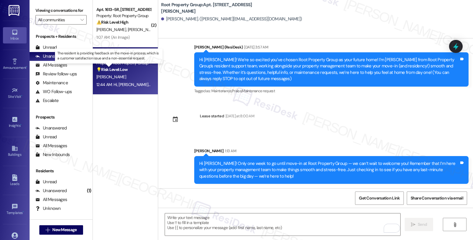
click at [123, 67] on strong "💡 Risk Level: Low" at bounding box center [111, 69] width 31 height 5
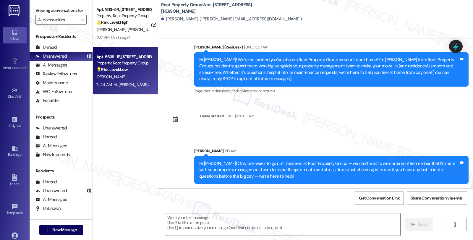
type textarea "Fetching suggested responses. Please feel free to read through the conversation…"
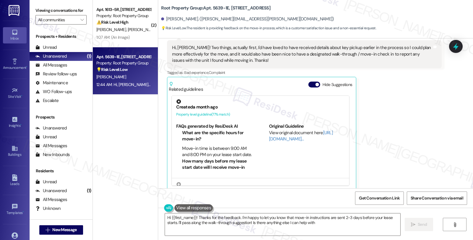
type textarea "Hi {{first_name}}! Thanks for the feedback. I'm happy to let you know that move…"
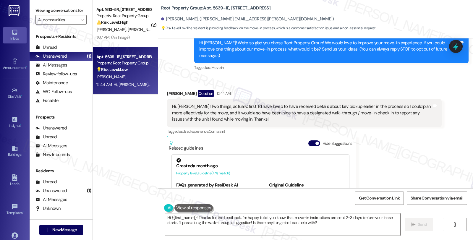
scroll to position [66, 0]
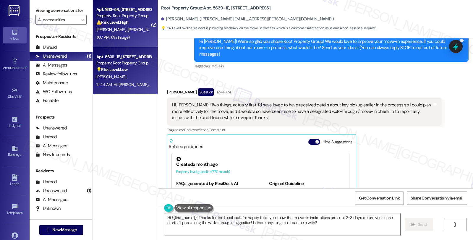
click at [98, 6] on div "Apt. 1613-5R, [STREET_ADDRESS]" at bounding box center [123, 9] width 55 height 6
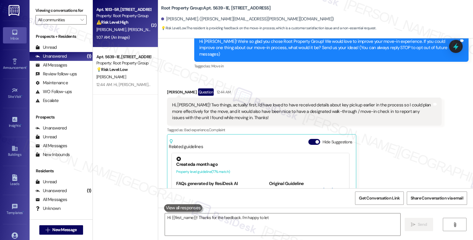
type textarea "Hi {{first_name}}! Thanks for the feedback. I'm happy to let"
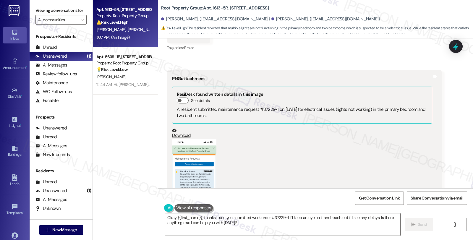
scroll to position [2126, 0]
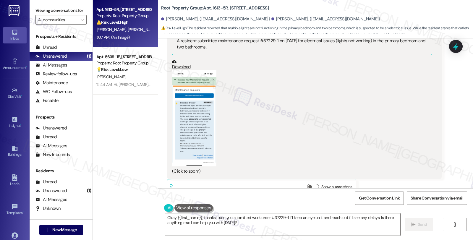
click at [187, 108] on button "Zoom image" at bounding box center [194, 118] width 44 height 96
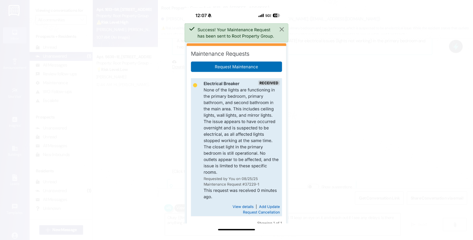
click at [326, 97] on button "Unzoom image" at bounding box center [236, 120] width 473 height 240
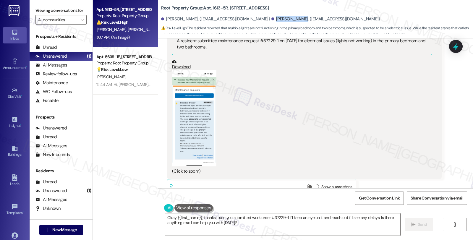
drag, startPoint x: 245, startPoint y: 18, endPoint x: 268, endPoint y: 21, distance: 22.7
click at [271, 21] on div "Jack Parnello. (jackparnello@gmail.com)" at bounding box center [325, 19] width 109 height 6
copy div "Jack Parnello"
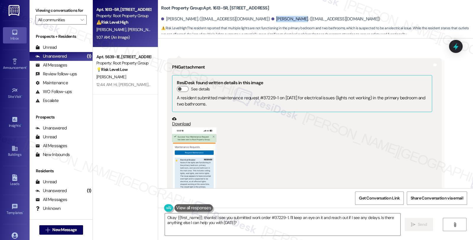
scroll to position [1995, 0]
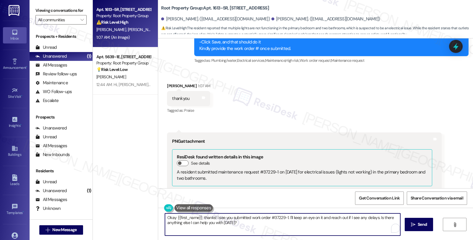
click at [287, 216] on textarea "Okay {{first_name}}, thanks! I see you submitted work order #37229-1. I'll keep…" at bounding box center [282, 224] width 235 height 22
drag, startPoint x: 287, startPoint y: 217, endPoint x: 296, endPoint y: 223, distance: 11.4
click at [296, 223] on textarea "Okay {{first_name}}, thanks! I see you submitted work order #37229-1. I'll keep…" at bounding box center [282, 224] width 235 height 22
paste textarea "#37229-1"
click at [287, 218] on textarea "Okay {{first_name}}, thanks! I see you submitted work order #37229-1. #37229-1." at bounding box center [282, 224] width 235 height 22
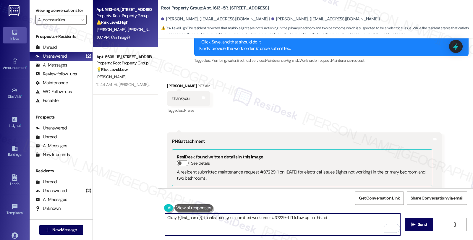
click at [290, 219] on textarea "Okay {{first_name}}, thanks! I see you submitted work order #37229-1. I'll foll…" at bounding box center [282, 224] width 235 height 22
click at [352, 227] on textarea "Okay {{first_name}}, thanks! I see you submitted work order #37229-1. I'll foll…" at bounding box center [282, 224] width 235 height 22
click at [290, 217] on textarea "Okay {{first_name}}, thanks! I see you submitted work order #37229-1. I'll foll…" at bounding box center [282, 224] width 235 height 22
click at [316, 220] on textarea "Okay {{first_name}}, thanks! I see you submitted work order #37229-1. I'll make…" at bounding box center [282, 224] width 235 height 22
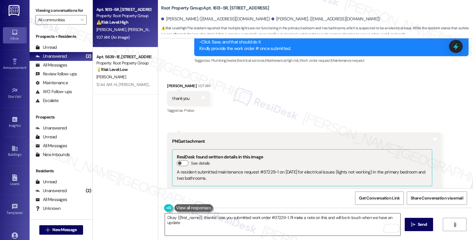
click at [181, 223] on textarea "Okay {{first_name}}, thanks! I see you submitted work order #37229-1. I'll make…" at bounding box center [282, 224] width 235 height 22
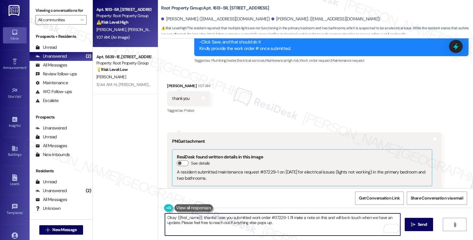
click at [169, 83] on div "Jack Parnello 1:07 AM" at bounding box center [188, 87] width 43 height 8
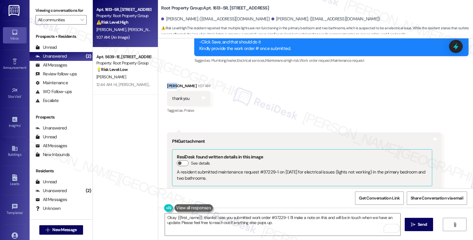
click at [169, 83] on div "Jack Parnello 1:07 AM" at bounding box center [188, 87] width 43 height 8
copy div "Jack"
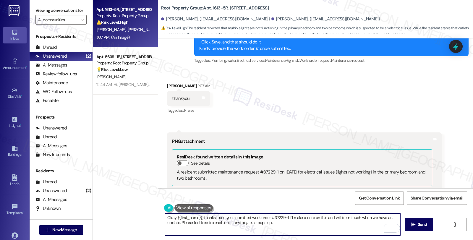
drag, startPoint x: 173, startPoint y: 217, endPoint x: 197, endPoint y: 214, distance: 24.7
click at [197, 214] on textarea "Okay {{first_name}}, thanks! I see you submitted work order #37229-1. I'll make…" at bounding box center [282, 224] width 235 height 22
paste textarea "Jack"
click at [253, 221] on textarea "Okay, Jack, thanks! I see you submitted work order #37229-1. I'll make a note o…" at bounding box center [282, 224] width 235 height 22
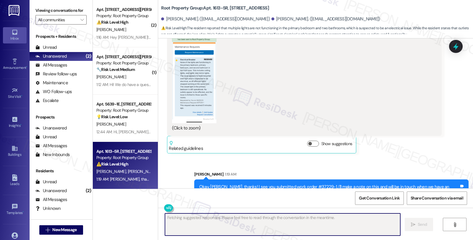
scroll to position [2173, 0]
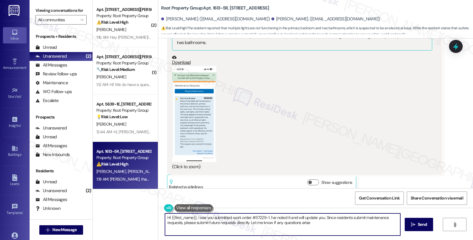
type textarea "Hi {{first_name}}, I see you submitted work order #37229-1. I've noted it and w…"
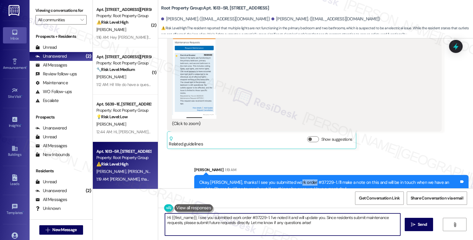
drag, startPoint x: 290, startPoint y: 167, endPoint x: 306, endPoint y: 166, distance: 16.3
click at [306, 175] on div "Okay, Jack, thanks! I see you submitted work order #37229-1. I'll make a note o…" at bounding box center [331, 186] width 274 height 22
copy div "#37229-1"
click at [453, 44] on icon at bounding box center [456, 46] width 10 height 10
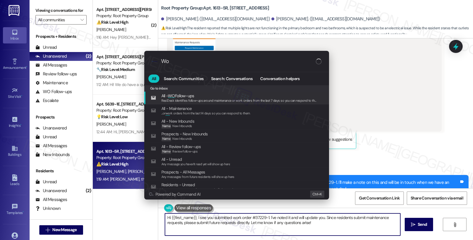
type input "W"
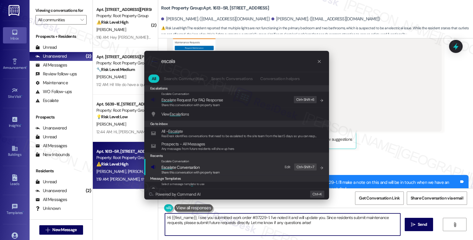
type input "escala"
click at [183, 169] on span "Escala te Conversation" at bounding box center [180, 167] width 38 height 5
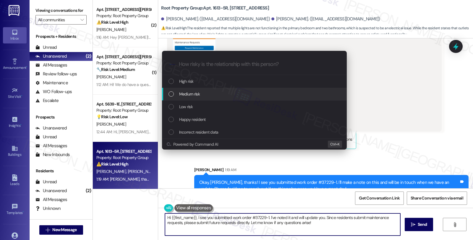
click at [192, 98] on div "Medium risk" at bounding box center [254, 94] width 185 height 13
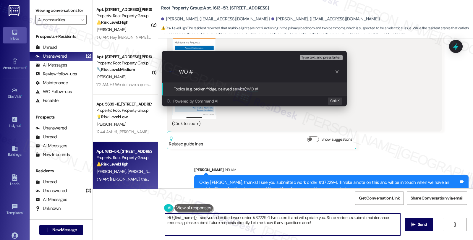
paste input "#37229-1"
click at [195, 71] on input "WO ##37229-1" at bounding box center [257, 72] width 156 height 6
click at [220, 69] on input "WO #37229-1" at bounding box center [257, 72] width 156 height 6
type input "WO #37229-1 (electrical -lights)"
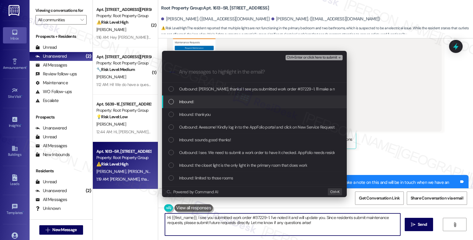
click at [185, 99] on span "Inbound:" at bounding box center [186, 101] width 15 height 6
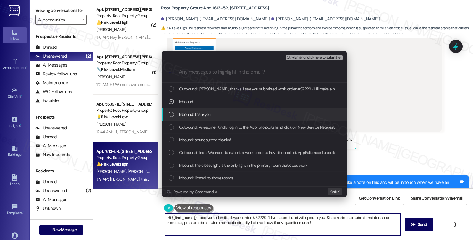
click at [189, 115] on span "Inbound: thankyou" at bounding box center [195, 114] width 32 height 6
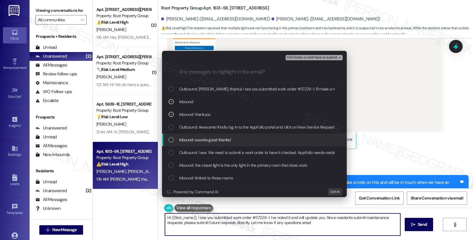
click at [194, 142] on span "Inbound: sounds good thanks!" at bounding box center [205, 139] width 52 height 6
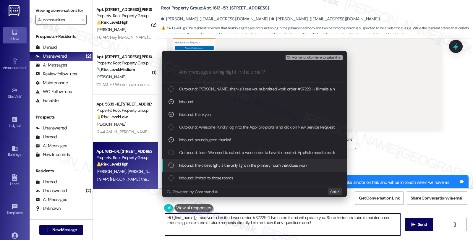
click at [200, 165] on span "Inbound: the closet light is the only light in the primary room that does work" at bounding box center [243, 165] width 128 height 6
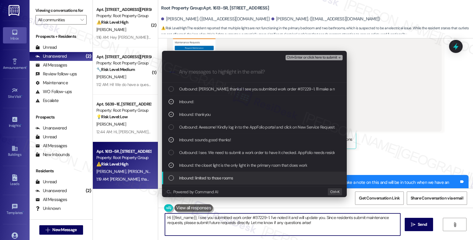
click at [216, 178] on span "Inbound: limited to those rooms" at bounding box center [206, 178] width 54 height 6
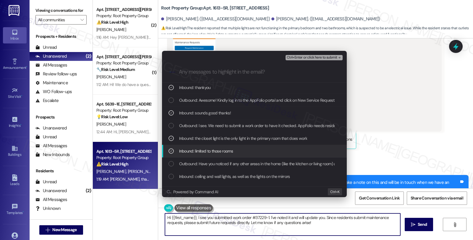
scroll to position [33, 0]
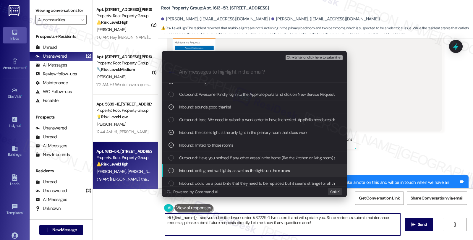
click at [272, 172] on span "Inbound: ceiling and wall lights, as well as the lights on the mirrors" at bounding box center [234, 170] width 111 height 6
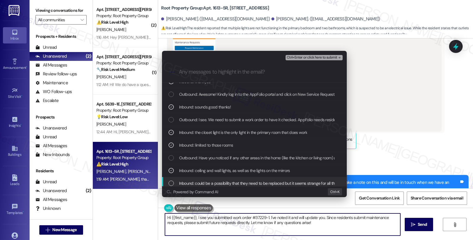
scroll to position [66, 0]
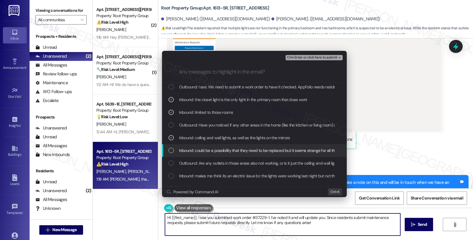
click at [233, 150] on span "Inbound: could be a possibility that they need to be replaced but it seems stra…" at bounding box center [323, 150] width 288 height 6
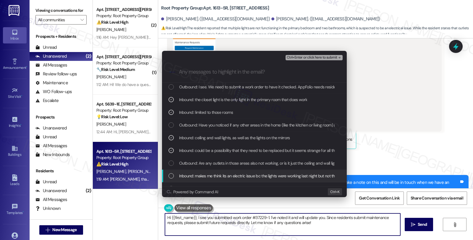
click at [226, 178] on span "Inbound: makes me think its an electric issue bc the lights were working last n…" at bounding box center [265, 176] width 173 height 6
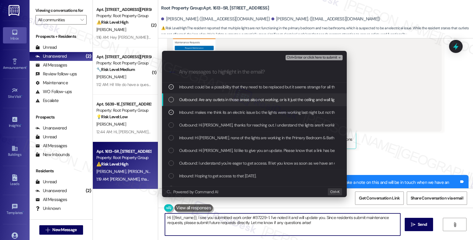
scroll to position [131, 0]
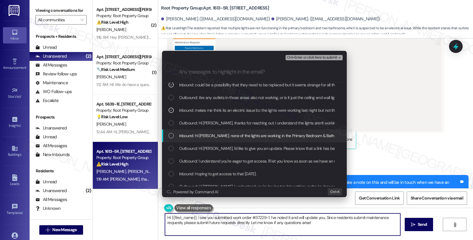
click at [258, 136] on span "Inbound: Hi Sarah, none of the lights are working in the Primary Bedroom & Bath…" at bounding box center [300, 135] width 243 height 6
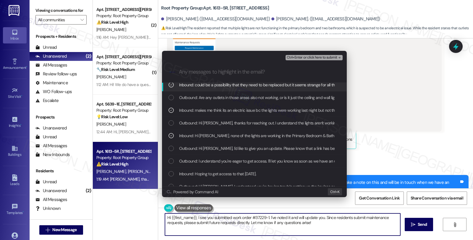
click at [318, 58] on span "Ctrl+Enter or click here to submit" at bounding box center [312, 58] width 51 height 4
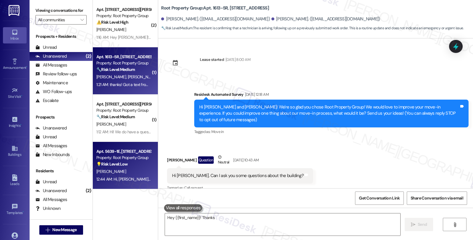
scroll to position [2232, 0]
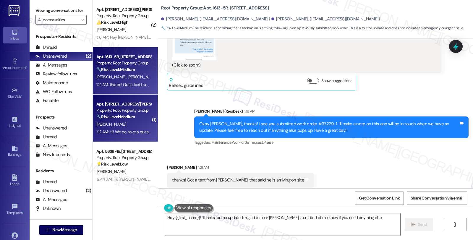
type textarea "Hey {{first_name}}! Thanks for the update. I'm glad to hear Raul is on site. Le…"
click at [128, 127] on div "[PERSON_NAME]" at bounding box center [124, 124] width 56 height 7
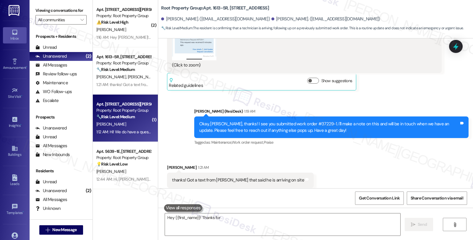
type textarea "Hey {{first_name}}! Thanks for the"
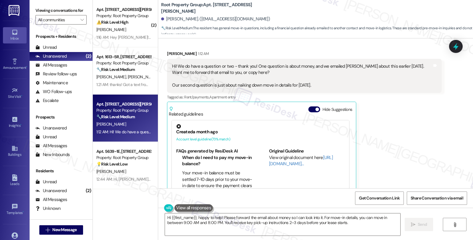
scroll to position [394, 0]
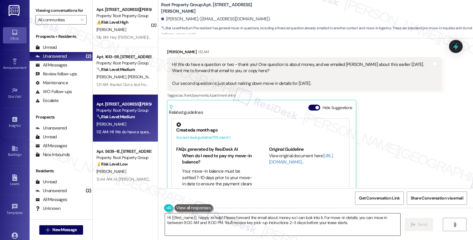
click at [165, 217] on textarea "Hi {{first_name}}, happy to help! Please forward the email about money so I can…" at bounding box center [282, 224] width 235 height 22
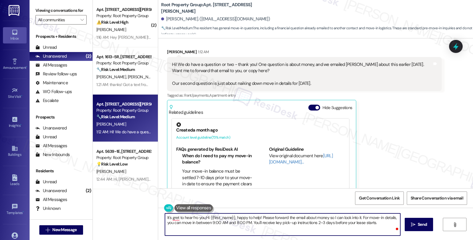
type textarea "It's gret to hear fro you, Hi {{first_name}}, happy to help! Please forward the…"
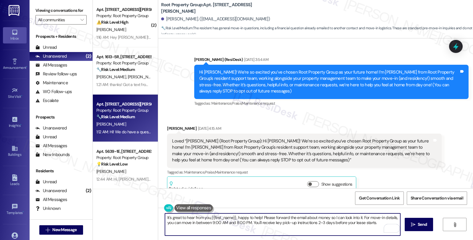
scroll to position [394, 0]
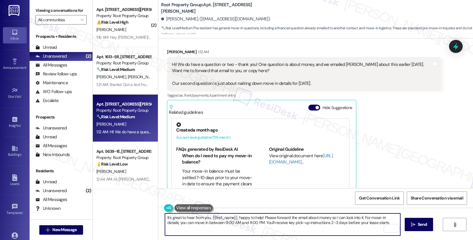
click at [232, 219] on textarea "It's great to hear from you, {{first_name}}, happy to help! Please forward the …" at bounding box center [282, 224] width 235 height 22
click at [342, 218] on textarea "It's great to hear from you, {{first_name}}. I'm happy to follow up on your que…" at bounding box center [282, 224] width 235 height 22
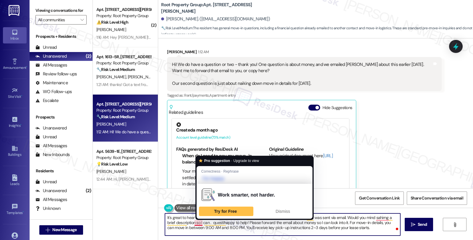
click at [197, 223] on textarea "It's great to hear from you, {{first_name}}. I'm happy to follow up on your que…" at bounding box center [282, 224] width 235 height 22
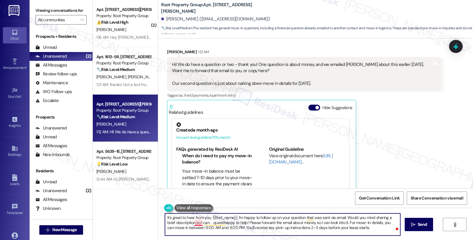
click at [196, 223] on textarea "It's great to hear from you, {{first_name}}. I'm happy to follow up on your que…" at bounding box center [282, 224] width 235 height 22
click at [377, 221] on textarea "It's great to hear from you, {{first_name}}. I'm happy to follow up on your que…" at bounding box center [282, 224] width 235 height 22
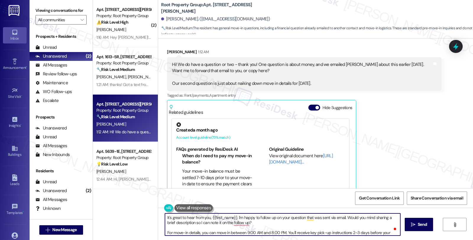
scroll to position [6, 0]
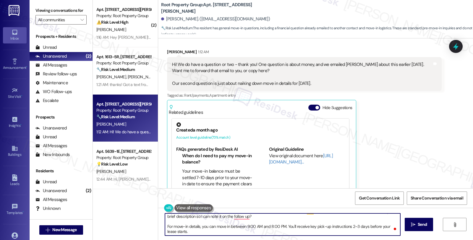
click at [185, 234] on textarea "It's great to hear from you, {{first_name}}. I'm happy to follow up on your que…" at bounding box center [282, 224] width 235 height 22
type textarea "It's great to hear from you, {{first_name}}. I'm happy to follow up on your que…"
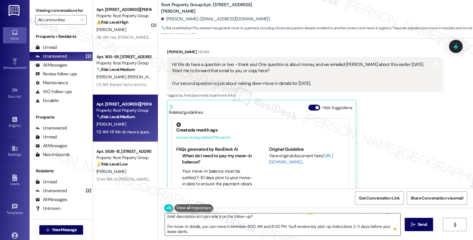
click at [288, 227] on textarea "It's great to hear from you, {{first_name}}. I'm happy to follow up on your que…" at bounding box center [282, 224] width 235 height 22
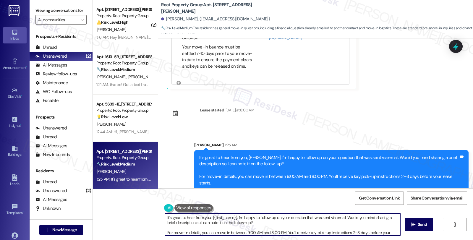
scroll to position [518, 0]
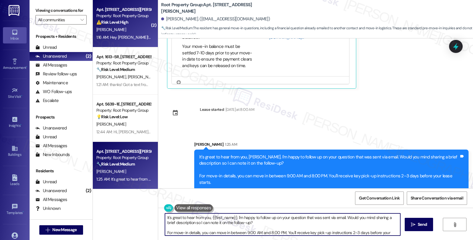
click at [140, 14] on div "Property: Root Property Group" at bounding box center [123, 16] width 55 height 6
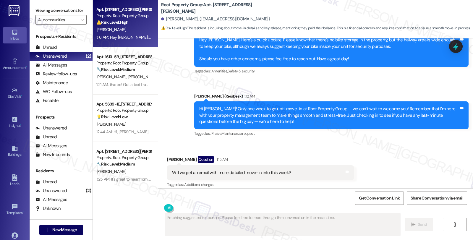
scroll to position [1189, 0]
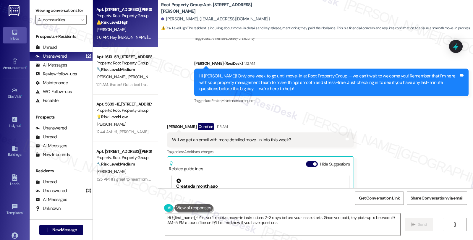
type textarea "Hi {{first_name}}! Yes, you'll receive move-in instructions 2-3 days before you…"
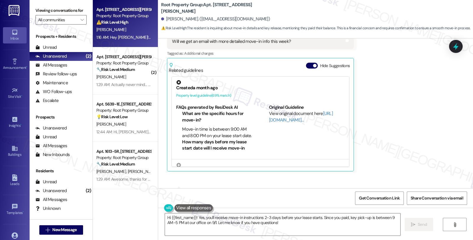
scroll to position [1388, 0]
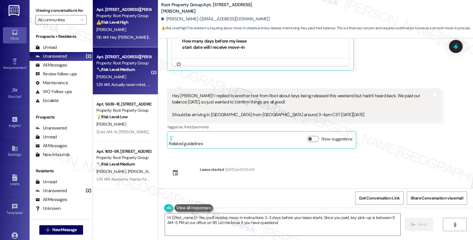
click at [128, 81] on div "1:29 AM: Actually never mind... someone has responded to our email. 1:29 AM: Ac…" at bounding box center [124, 84] width 56 height 7
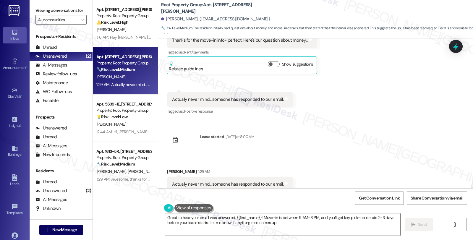
scroll to position [581, 0]
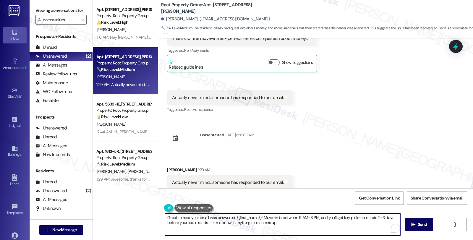
drag, startPoint x: 256, startPoint y: 217, endPoint x: 205, endPoint y: 225, distance: 51.8
click at [205, 225] on textarea "Great to hear your email was answered, {{first_name}}! Move-in is between 9 AM-…" at bounding box center [282, 224] width 235 height 22
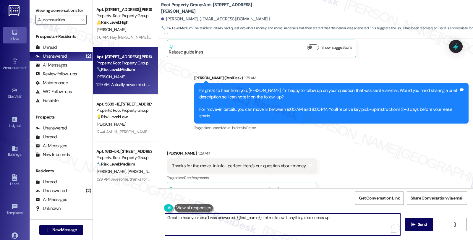
scroll to position [450, 0]
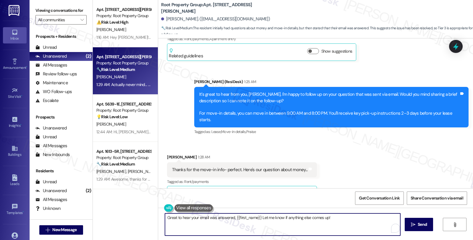
click at [231, 217] on textarea "Great to hear your email was answered, {{first_name}} Let me know if anything e…" at bounding box center [282, 224] width 235 height 22
type textarea "Great to hear your email was answered. Let me know if anything else comes up!"
click at [327, 217] on textarea "Great to hear your email was answered. Let me know if anything else comes up!" at bounding box center [282, 224] width 235 height 22
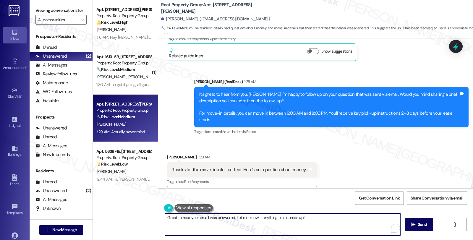
click at [314, 216] on textarea "Great to hear your email was answered. Let me know if anything else comes up!" at bounding box center [282, 224] width 235 height 22
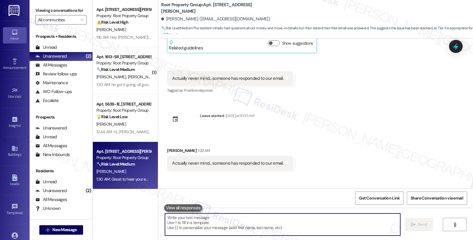
scroll to position [622, 0]
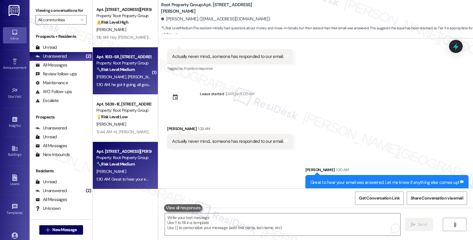
click at [136, 69] on div "🔧 Risk Level: Medium The resident is providing an update that a previously subm…" at bounding box center [123, 69] width 55 height 6
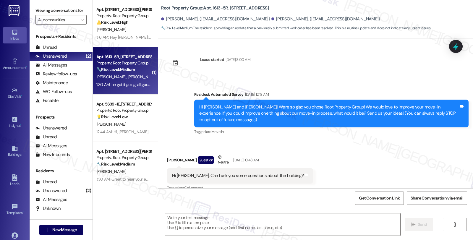
scroll to position [2458, 0]
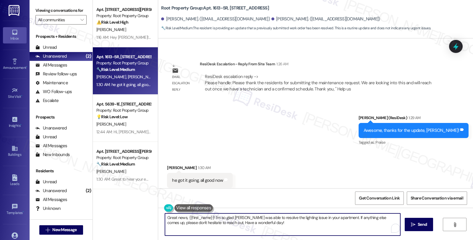
click at [165, 216] on textarea "Great news, {{first_name}}! I'm so glad [PERSON_NAME] was able to resolve the l…" at bounding box center [282, 224] width 235 height 22
click at [165, 217] on textarea "WonderGreat news, {{first_name}}! I'm so glad [PERSON_NAME] was able to resolve…" at bounding box center [282, 224] width 235 height 22
click at [359, 217] on textarea "Perfect! WonderGreat news, {{first_name}}! I'm so glad [PERSON_NAME] was able t…" at bounding box center [282, 224] width 235 height 22
type textarea "Perfect! If anything else comes up, please don't hesitate to reach out. Have a …"
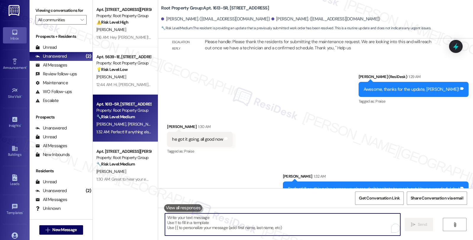
scroll to position [2500, 0]
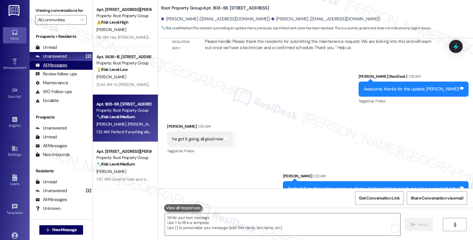
click at [68, 70] on div "All Messages (undefined)" at bounding box center [61, 65] width 63 height 9
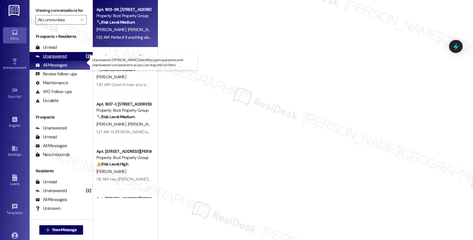
click at [58, 59] on div "Unanswered" at bounding box center [50, 56] width 31 height 6
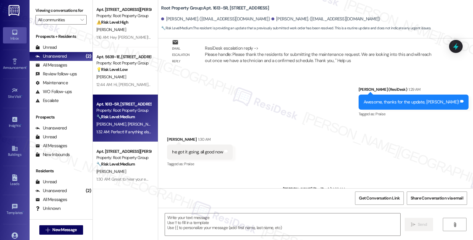
type textarea "Fetching suggested responses. Please feel free to read through the conversation…"
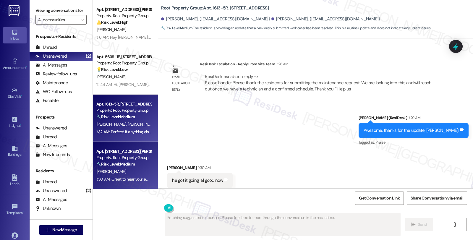
click at [132, 158] on div "Property: Root Property Group" at bounding box center [123, 158] width 55 height 6
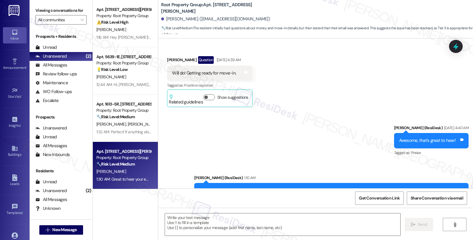
type textarea "Fetching suggested responses. Please feel free to read through the conversation…"
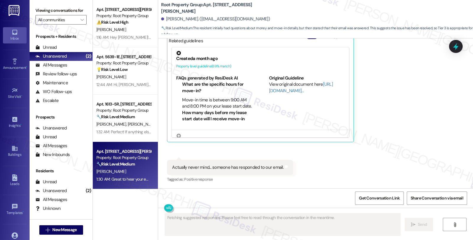
scroll to position [686, 0]
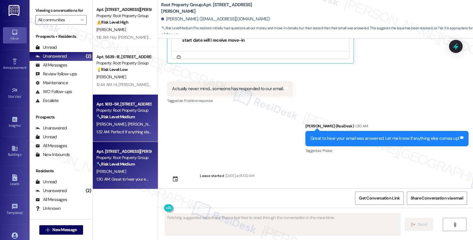
click at [128, 122] on span "[PERSON_NAME]" at bounding box center [143, 123] width 30 height 5
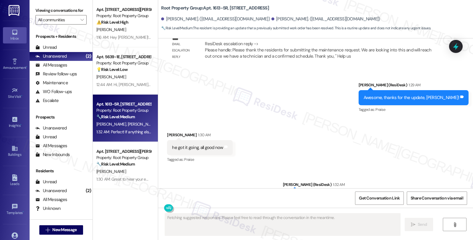
scroll to position [2508, 0]
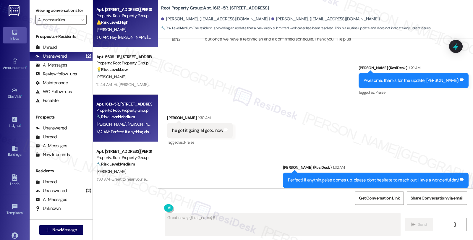
type textarea "Great news, {{first_name}}! So"
click at [124, 22] on strong "⚠️ Risk Level: High" at bounding box center [112, 21] width 32 height 5
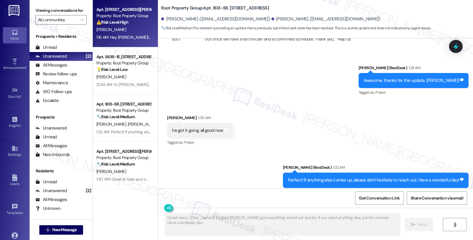
type textarea "Great news, {{first_name}}! So glad [PERSON_NAME] got everything sorted out qui…"
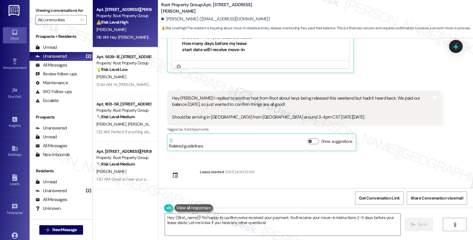
scroll to position [1388, 0]
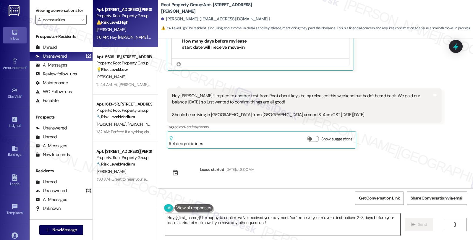
click at [165, 216] on textarea "Hey {{first_name}}! I'm happy to confirm we've received your payment. You'll re…" at bounding box center [282, 224] width 235 height 22
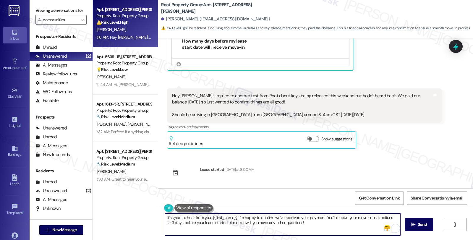
click at [233, 219] on textarea "It's great to hear from you, {{first_name}}! I'm happy to confirm we've receive…" at bounding box center [282, 224] width 235 height 22
click at [329, 217] on textarea "It's great to hear from you, {{first_name}}. I'm happy to check the status of y…" at bounding box center [282, 224] width 235 height 22
click at [355, 220] on textarea "It's great to hear from you, {{first_name}}. I'm happy to check the status of y…" at bounding box center [282, 224] width 235 height 22
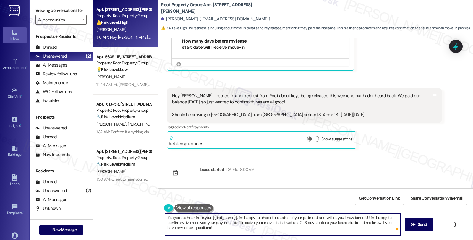
click at [355, 216] on textarea "It's great to hear from you, {{first_name}}. I'm happy to check the status of y…" at bounding box center [282, 224] width 235 height 22
click at [375, 216] on textarea "It's great to hear from you, {{first_name}}. I'm happy to check the status of y…" at bounding box center [282, 224] width 235 height 22
click at [257, 220] on textarea "It's great to hear from you, {{first_name}}. I'm happy to check the status of y…" at bounding box center [282, 224] width 235 height 22
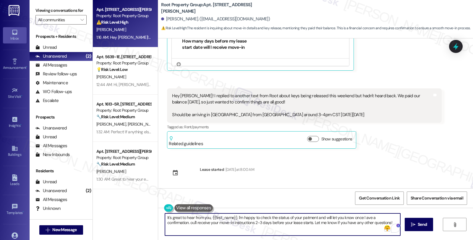
click at [363, 217] on textarea "It's great to hear from you, {{first_name}}. I'm happy to check the status of y…" at bounding box center [282, 224] width 235 height 22
click at [165, 221] on textarea "It's great to hear from you, {{first_name}}. I'm happy to check the status of y…" at bounding box center [282, 224] width 235 height 22
type textarea "It's great to hear from you, {{first_name}}. I'm happy to check the status of y…"
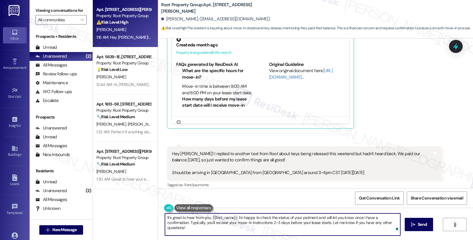
scroll to position [1322, 0]
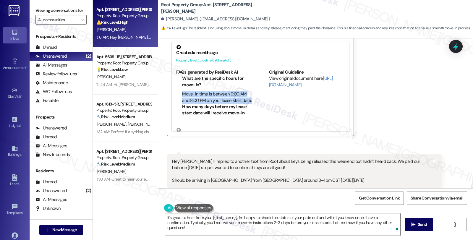
drag, startPoint x: 179, startPoint y: 94, endPoint x: 193, endPoint y: 106, distance: 18.5
click at [193, 104] on li "Move-in time is between 9:00 AM and 8:00 PM on your lease start date." at bounding box center [217, 97] width 70 height 13
copy li "Move-in time is between 9:00 AM and 8:00 PM on your lease start date."
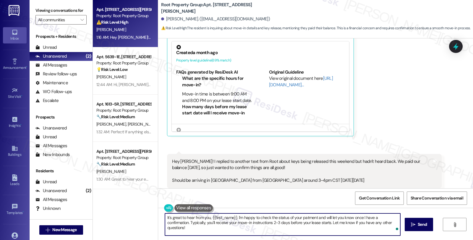
drag, startPoint x: 305, startPoint y: 220, endPoint x: 392, endPoint y: 223, distance: 86.6
click at [392, 223] on textarea "It's great to hear from you, {{first_name}}. I'm happy to check the status of y…" at bounding box center [282, 224] width 235 height 22
paste textarea "Move-in time is between 9:00 AM and 8:00 PM on your lease start date."
click at [303, 222] on textarea "It's great to hear from you, {{first_name}}. I'm happy to check the status of y…" at bounding box center [282, 224] width 235 height 22
click at [315, 222] on textarea "It's great to hear from you, {{first_name}}. I'm happy to check the status of y…" at bounding box center [282, 224] width 235 height 22
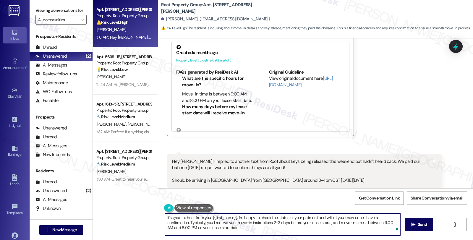
click at [213, 228] on textarea "It's great to hear from you, {{first_name}}. I'm happy to check the status of y…" at bounding box center [282, 224] width 235 height 22
click at [165, 222] on textarea "It's great to hear from you, {{first_name}}. I'm happy to check the status of y…" at bounding box center [282, 224] width 235 height 22
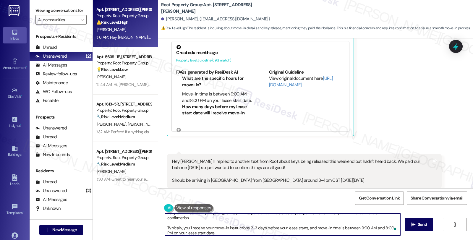
scroll to position [6, 0]
click at [210, 229] on textarea "It's great to hear from you, {{first_name}}. I'm happy to check the status of y…" at bounding box center [282, 224] width 235 height 22
type textarea "It's great to hear from you, {{first_name}}. I'm happy to check the status of y…"
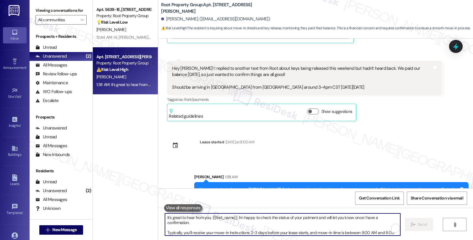
scroll to position [1448, 0]
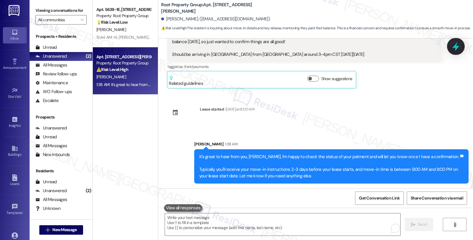
click at [456, 45] on icon at bounding box center [455, 46] width 7 height 9
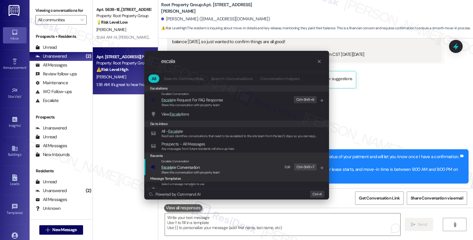
type input "escala"
click at [192, 165] on span "Escala te Conversation" at bounding box center [180, 167] width 38 height 5
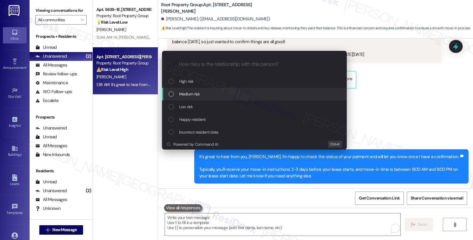
click at [195, 92] on span "Medium risk" at bounding box center [189, 94] width 21 height 6
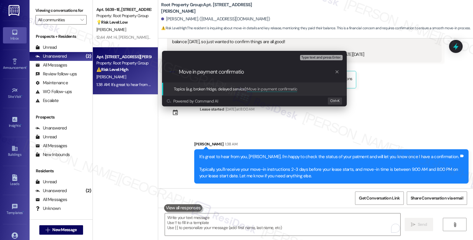
type input "Move in payment confirmation"
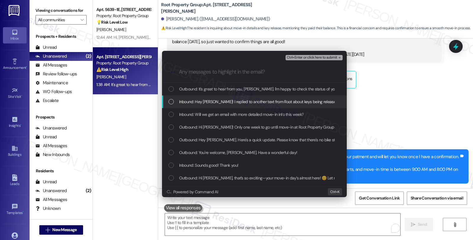
click at [194, 100] on span "Inbound: Hey [PERSON_NAME]! I replied to another text from Root about keys bein…" at bounding box center [443, 101] width 529 height 6
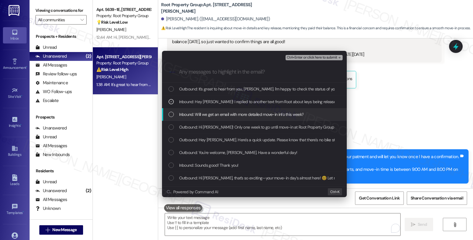
click at [194, 112] on span "Inbound: Will we get an email with more detailed move-in info this week?" at bounding box center [241, 114] width 125 height 6
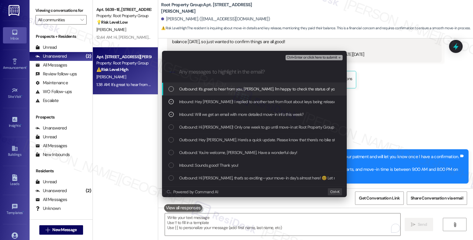
click at [327, 57] on span "Ctrl+Enter or click here to submit" at bounding box center [312, 58] width 51 height 4
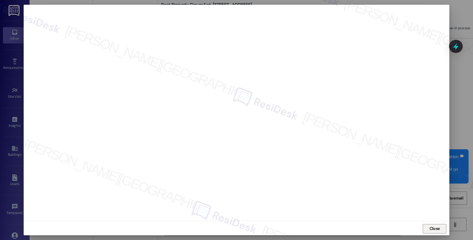
click at [428, 224] on button "Close" at bounding box center [434, 228] width 24 height 9
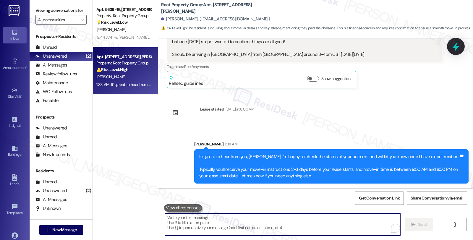
click at [457, 47] on icon at bounding box center [455, 46] width 7 height 9
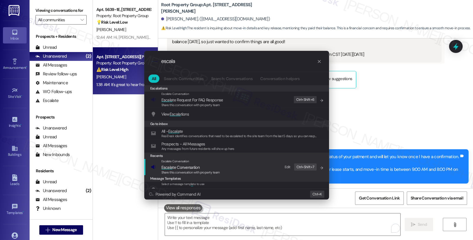
type input "escala"
click at [194, 163] on div "Escalate Conversation" at bounding box center [190, 161] width 58 height 5
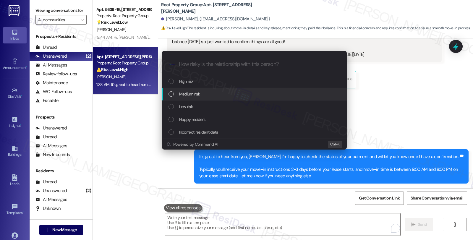
click at [201, 94] on div "Medium risk" at bounding box center [254, 94] width 173 height 6
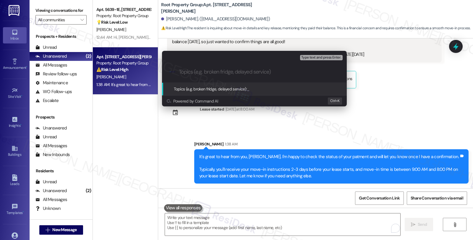
paste input "Move in payment confirmation"
type input "Move in payment confirmation"
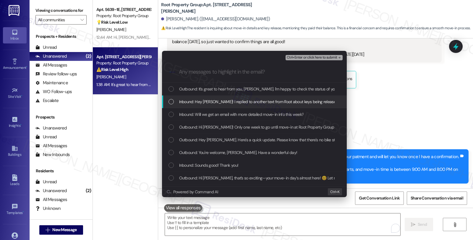
click at [199, 105] on div "Inbound: Hey [PERSON_NAME]! I replied to another text from Root about keys bein…" at bounding box center [254, 101] width 185 height 13
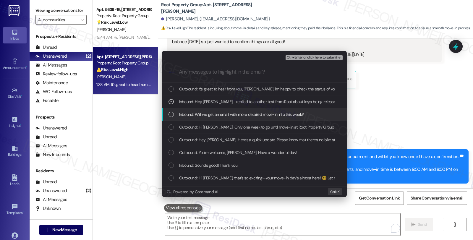
click at [198, 116] on span "Inbound: Will we get an email with more detailed move-in info this week?" at bounding box center [241, 114] width 125 height 6
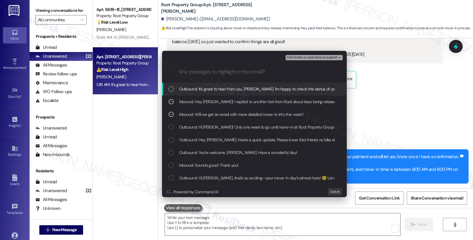
click at [294, 58] on span "Ctrl+Enter or click here to submit" at bounding box center [312, 58] width 51 height 4
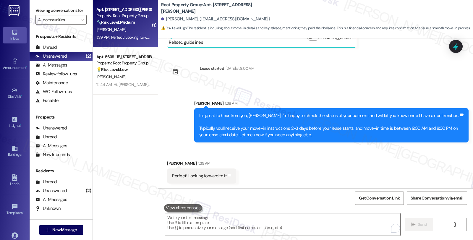
scroll to position [1393, 0]
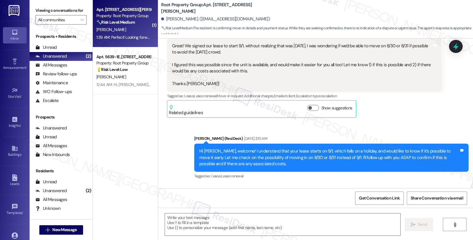
type textarea "Fetching suggested responses. Please feel free to read through the conversation…"
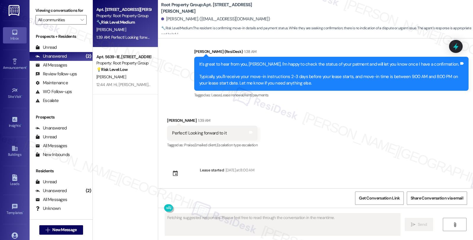
scroll to position [1411, 0]
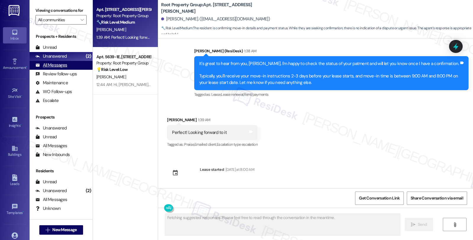
click at [66, 68] on div "All Messages" at bounding box center [51, 65] width 32 height 6
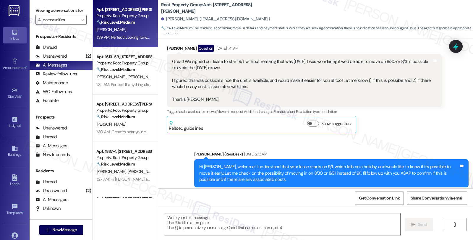
type textarea "Fetching suggested responses. Please feel free to read through the conversation…"
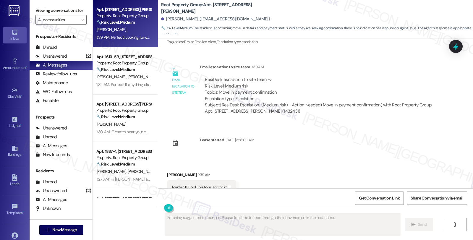
scroll to position [1525, 0]
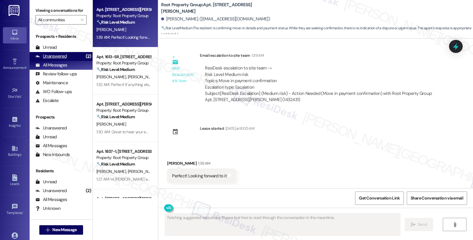
click at [64, 59] on div "Unanswered" at bounding box center [50, 56] width 31 height 6
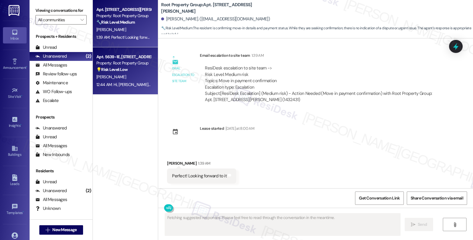
click at [123, 77] on div "[PERSON_NAME]" at bounding box center [124, 76] width 56 height 7
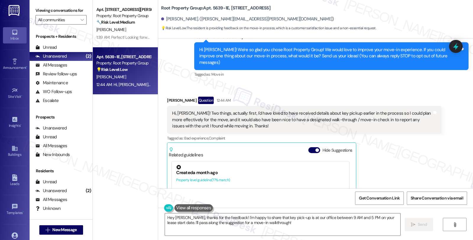
scroll to position [0, 0]
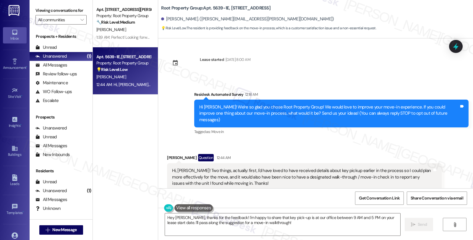
drag, startPoint x: 399, startPoint y: 144, endPoint x: 374, endPoint y: 146, distance: 25.2
click at [399, 149] on div "Received via SMS [PERSON_NAME] Question 12:44 AM Hi, [PERSON_NAME]! Two things,…" at bounding box center [303, 233] width 283 height 168
click at [273, 219] on textarea "Hey [PERSON_NAME], thanks for the feedback! I'm happy to share that key pick-up…" at bounding box center [282, 224] width 235 height 22
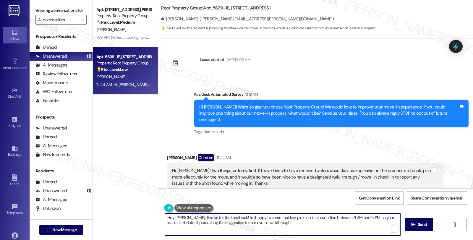
click at [274, 225] on textarea "Hey [PERSON_NAME], thanks for the feedback! I'm happy to share that key pick-up…" at bounding box center [282, 224] width 235 height 22
type textarea "Hey [PERSON_NAME], thanks for the feedback! I'm happy to share that key pick-up…"
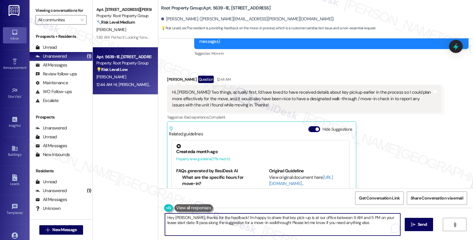
scroll to position [123, 0]
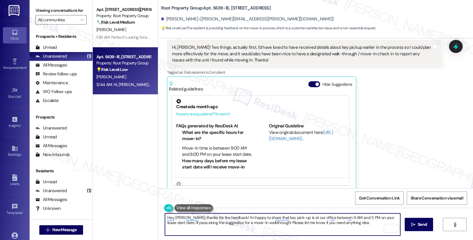
click at [335, 224] on textarea "Hey [PERSON_NAME], thanks for the feedback! I'm happy to share that key pick-up…" at bounding box center [282, 224] width 235 height 22
click at [339, 225] on textarea "Hey [PERSON_NAME], thanks for the feedback! I'm happy to share that key pick-up…" at bounding box center [282, 224] width 235 height 22
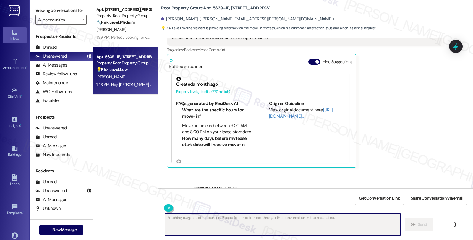
scroll to position [170, 0]
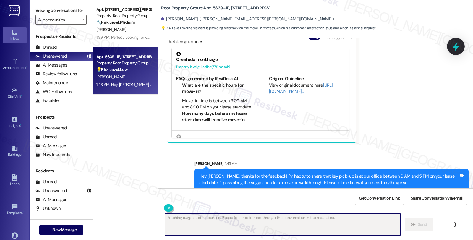
click at [456, 45] on icon at bounding box center [455, 46] width 7 height 9
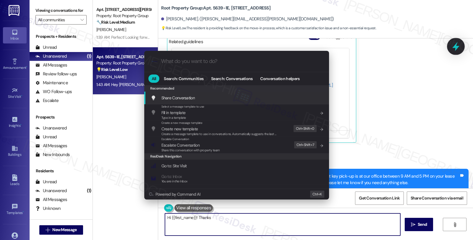
type textarea "Hi {{first_name}}! Thanks"
type input "e"
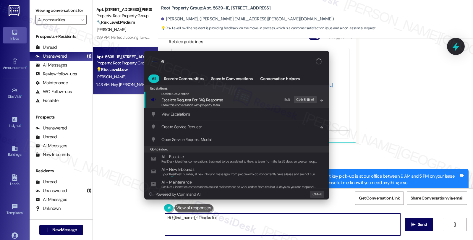
type textarea "Hi {{first_name}}! Thanks for"
type input "es"
type textarea "Hi {{first_name}}! Thanks for the"
type input "esc"
type textarea "Hi {{first_name}}! Thanks for the feedback"
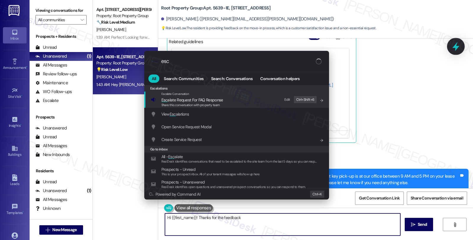
type input "esca"
type textarea "Hi {{first_name}}! Thanks for the feedback."
type input "escal"
type textarea "Hi {{first_name}}! Thanks for the feedback. I'm"
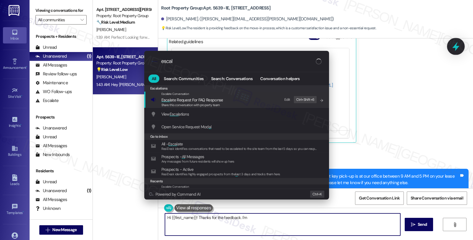
type input "escala"
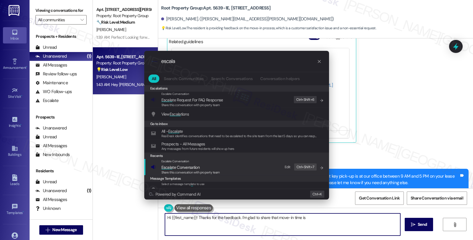
type textarea "Hi {{first_name}}! Thanks for the feedback. I'm glad to share that move-in time…"
type input "escala"
click at [175, 168] on span "Escala te Conversation" at bounding box center [180, 167] width 38 height 5
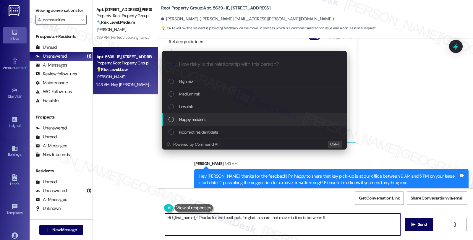
click at [173, 107] on div "Low risk" at bounding box center [254, 106] width 173 height 6
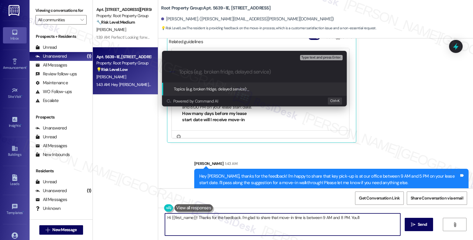
type textarea "Hi {{first_name}}! Thanks for the feedback. I'm glad to share that move-in time…"
type input "F"
type textarea "Hi {{first_name}}! Thanks for the feedback. I'm glad to share that move-in time…"
type input "Fee"
type textarea "Hi {{first_name}}! Thanks for the feedback. I'm glad to share that move-in time…"
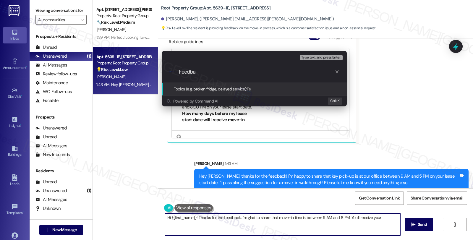
type input "Feedbac"
type textarea "Hi {{first_name}}! Thanks for the feedback. I'm glad to share that move-in time…"
type input "Feedback"
type textarea "Hi {{first_name}}! Thanks for the feedback. I'm glad to share that move-in time…"
type input "Feedback/suggestion"
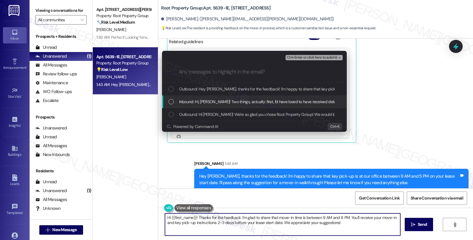
click at [212, 106] on div "Inbound: Hi, [PERSON_NAME]! Two things, actually: first, I'd have loved to have…" at bounding box center [254, 101] width 185 height 13
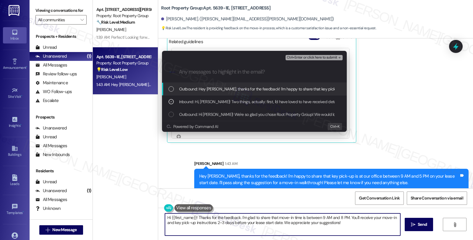
click at [322, 57] on span "Ctrl+Enter or click here to submit" at bounding box center [312, 58] width 51 height 4
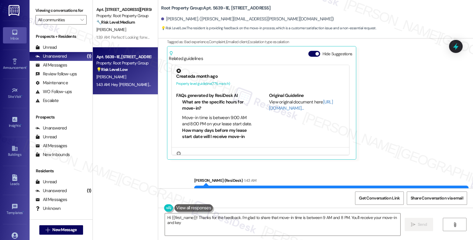
scroll to position [179, 0]
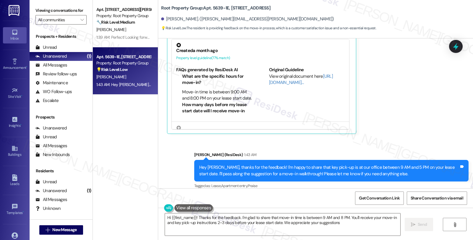
type textarea "Hi {{first_name}}! Thanks for the feedback. I'm glad to share that move-in time…"
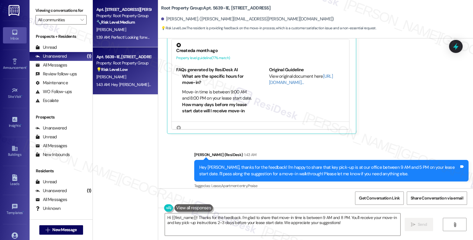
click at [126, 28] on div "[PERSON_NAME]" at bounding box center [124, 29] width 56 height 7
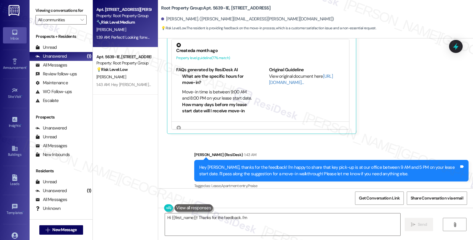
type textarea "Hi {{first_name}}! Thanks for the feedback. I'm"
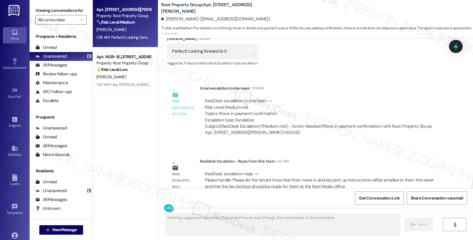
scroll to position [1537, 0]
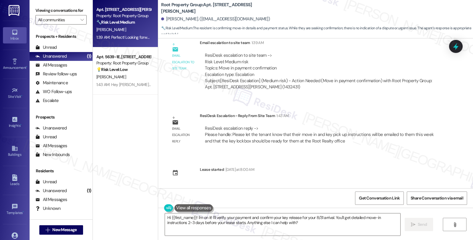
click at [409, 163] on div "Received via SMS [PERSON_NAME] Question [DATE] 11:11 PM Hey [PERSON_NAME]! Im […" at bounding box center [315, 113] width 315 height 150
click at [426, 155] on div "Received via SMS [PERSON_NAME] Question [DATE] 11:11 PM Hey [PERSON_NAME]! Im […" at bounding box center [315, 113] width 315 height 150
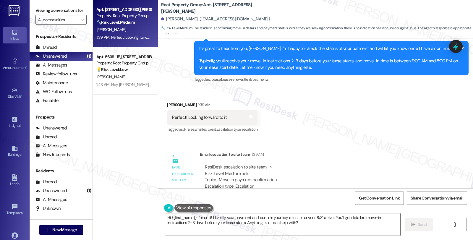
scroll to position [1406, 0]
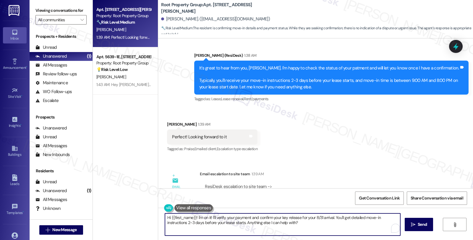
drag, startPoint x: 175, startPoint y: 198, endPoint x: 80, endPoint y: 181, distance: 96.4
click at [80, 181] on div "Viewing conversations for All communities  Prospects + Residents Unread (0) Un…" at bounding box center [251, 120] width 443 height 240
paste textarea "Please let the tenant know that their move in and key pick up instructions will…"
click at [165, 217] on textarea "Please let the tenant know that their move in and key pick up instructions will…" at bounding box center [282, 224] width 235 height 22
drag, startPoint x: 213, startPoint y: 217, endPoint x: 238, endPoint y: 216, distance: 25.1
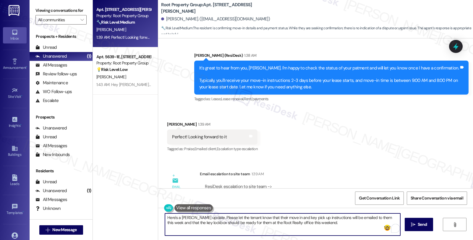
click at [238, 216] on textarea "Here's a [PERSON_NAME] update. Please let the tenant know that their move in an…" at bounding box center [282, 224] width 235 height 22
click at [330, 219] on textarea "Here's a quick update. Please know that their move-in and key pick-up instructi…" at bounding box center [282, 224] width 235 height 22
click at [339, 218] on textarea "Here's a quick update. Please know that their move-in and key pick-up instructi…" at bounding box center [282, 224] width 235 height 22
click at [216, 223] on textarea "Here's a quick update. Please know that their move-in and key pick-up instructi…" at bounding box center [282, 224] width 235 height 22
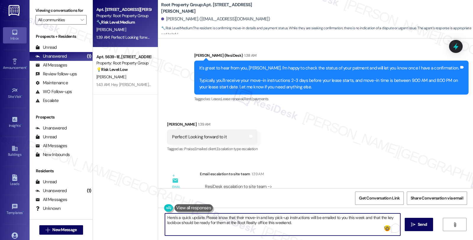
click at [216, 223] on textarea "Here's a quick update. Please know that their move-in and key pick-up instructi…" at bounding box center [282, 224] width 235 height 22
type textarea "Here's a quick update. Please know that their move-in and key pick-up instructi…"
click at [302, 224] on textarea "Here's a quick update. Please know that their move-in and key pick-up instructi…" at bounding box center [282, 224] width 235 height 22
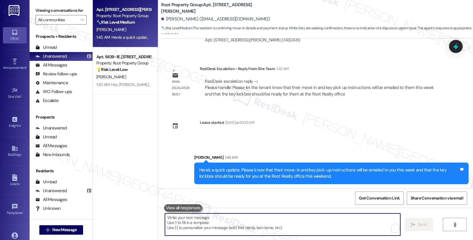
scroll to position [1585, 0]
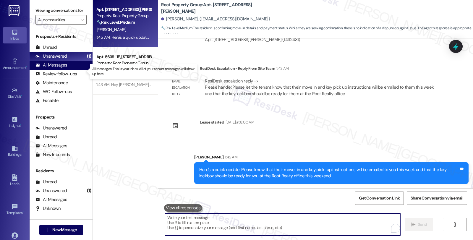
click at [66, 68] on div "All Messages" at bounding box center [51, 65] width 32 height 6
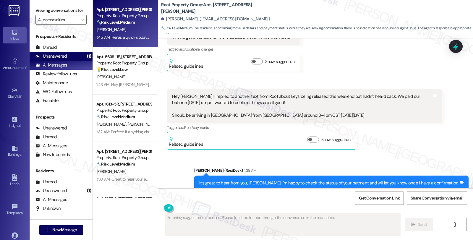
click at [64, 59] on div "Unanswered" at bounding box center [50, 56] width 31 height 6
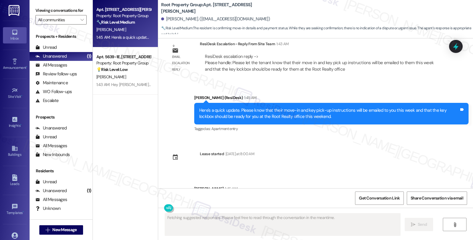
scroll to position [1641, 0]
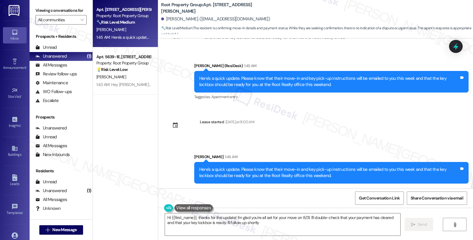
type textarea "Hi {{first_name}}, thanks for the update! I'm glad you're all set for your move…"
drag, startPoint x: 455, startPoint y: 123, endPoint x: 448, endPoint y: 122, distance: 7.1
click at [455, 123] on div "Received via SMS [PERSON_NAME] Question [DATE] 11:11 PM Hey [PERSON_NAME]! Im […" at bounding box center [315, 113] width 315 height 150
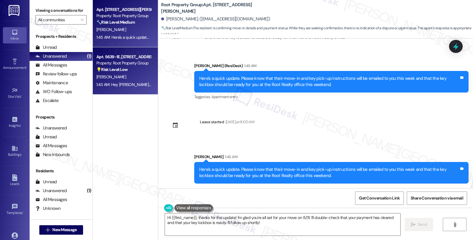
click at [124, 63] on div "Property: Root Property Group" at bounding box center [123, 63] width 55 height 6
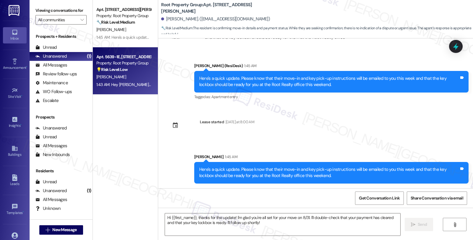
type textarea "Fetching suggested responses. Please feel free to read through the conversation…"
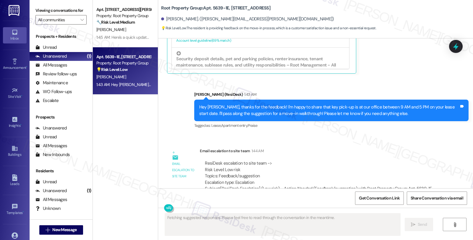
scroll to position [252, 0]
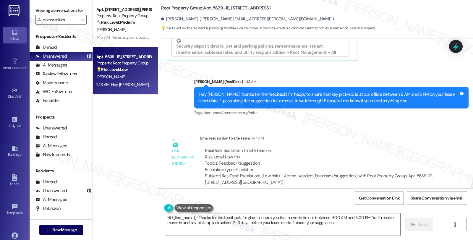
type textarea "Hi {{first_name}}! Thanks for the feedback. I'm glad to inform you that move-in…"
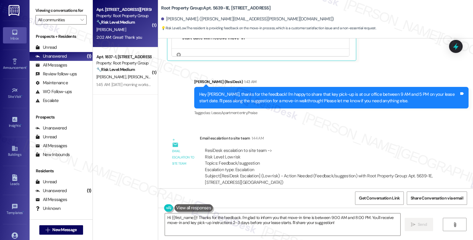
click at [125, 17] on div "Property: Root Property Group" at bounding box center [123, 16] width 55 height 6
type textarea "Fetching suggested responses. Please feel free to read through the conversation…"
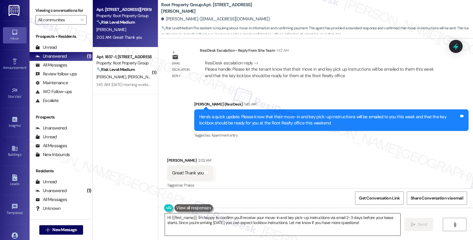
scroll to position [1643, 0]
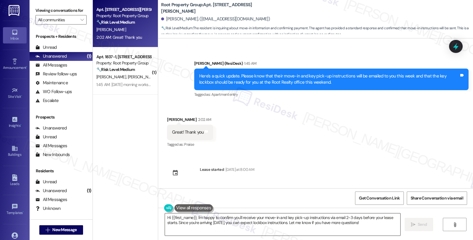
click at [282, 220] on textarea "Hi {{first_name}}, I'm happy to confirm you'll receive your move-in and key pic…" at bounding box center [282, 224] width 235 height 22
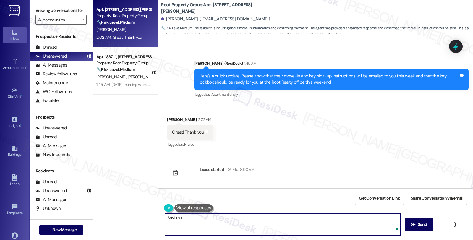
type textarea "Anytime!"
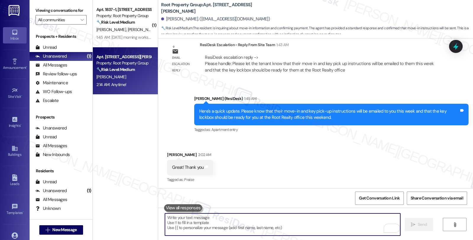
scroll to position [1685, 0]
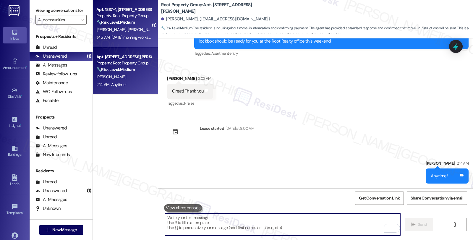
click at [132, 26] on div "[PERSON_NAME] [PERSON_NAME]" at bounding box center [124, 29] width 56 height 7
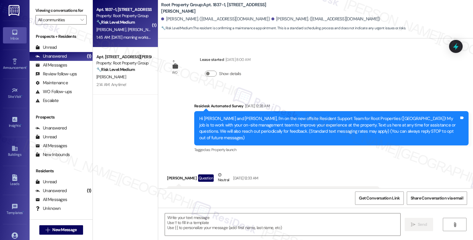
scroll to position [4246, 0]
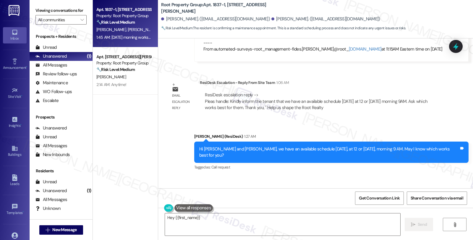
drag, startPoint x: 176, startPoint y: 168, endPoint x: 223, endPoint y: 172, distance: 47.1
click at [223, 198] on div "[DATE] morning works best Tags and notes" at bounding box center [199, 205] width 64 height 15
copy div "[DATE] morning works best Tags and notes"
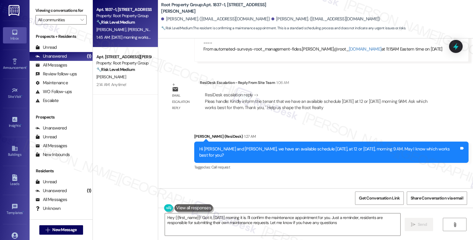
type textarea "Hey {{first_name}}! Got it, [DATE] morning it is. I'll confirm the maintenance …"
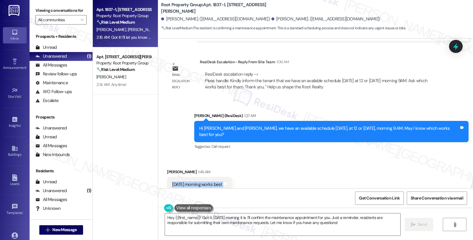
scroll to position [4288, 0]
